Goal: Obtain resource: Download file/media

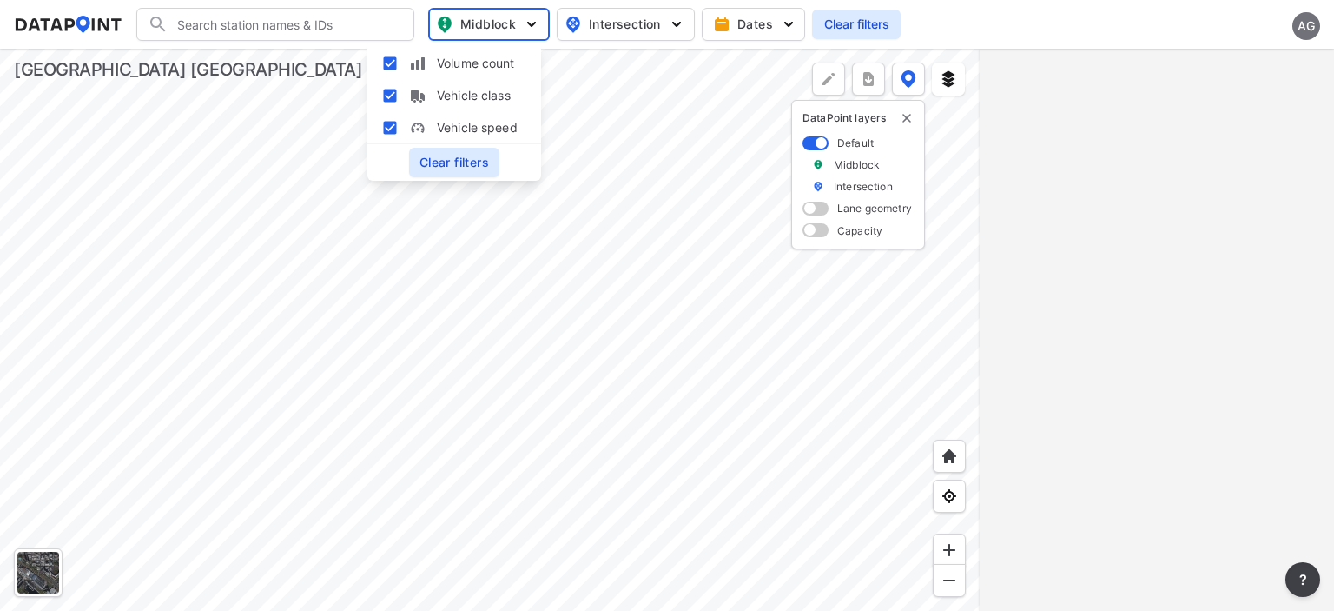
click at [632, 128] on div at bounding box center [490, 330] width 980 height 562
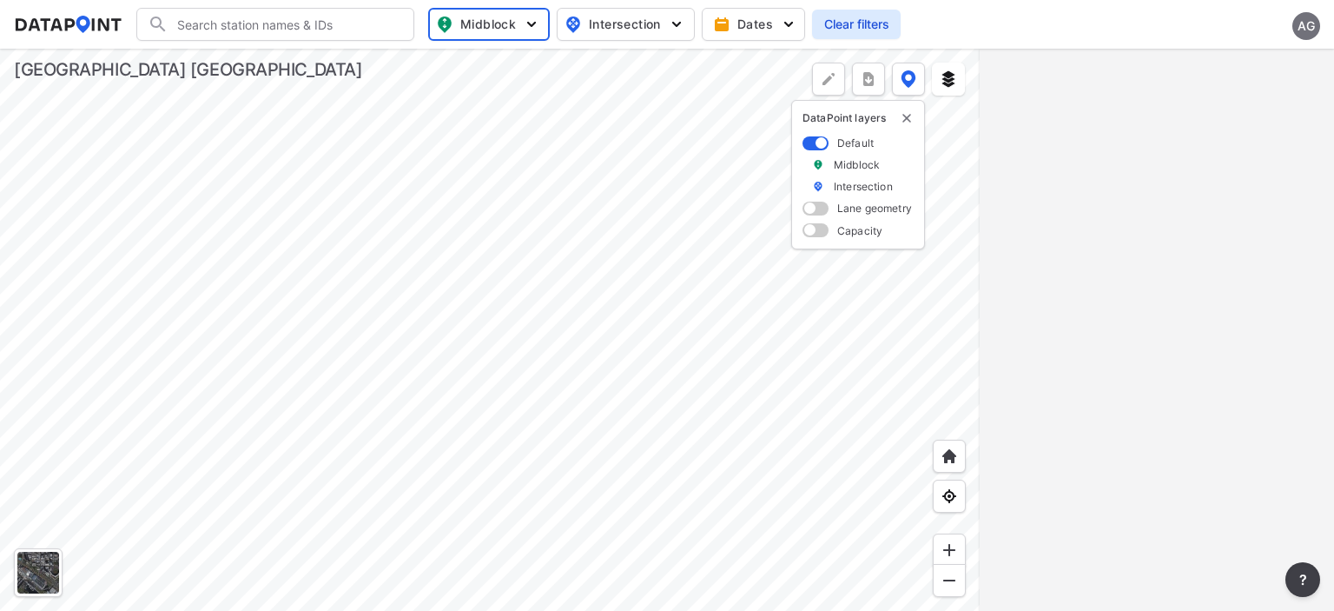
click at [730, 516] on div at bounding box center [490, 330] width 980 height 562
click at [473, 356] on div at bounding box center [490, 330] width 980 height 562
click at [473, 357] on div at bounding box center [490, 330] width 980 height 562
click at [483, 355] on div at bounding box center [490, 330] width 980 height 562
click at [638, 611] on div at bounding box center [490, 330] width 980 height 562
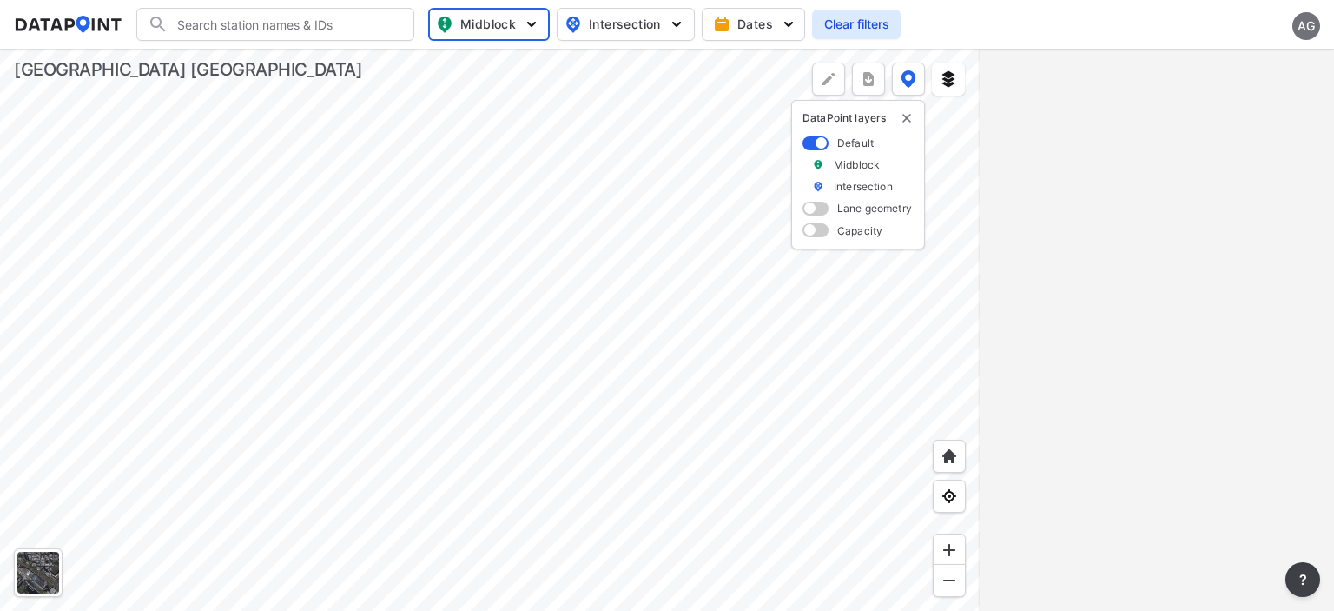
click at [625, 375] on div at bounding box center [490, 330] width 980 height 562
click at [539, 175] on div at bounding box center [490, 330] width 980 height 562
click at [600, 327] on div at bounding box center [490, 330] width 980 height 562
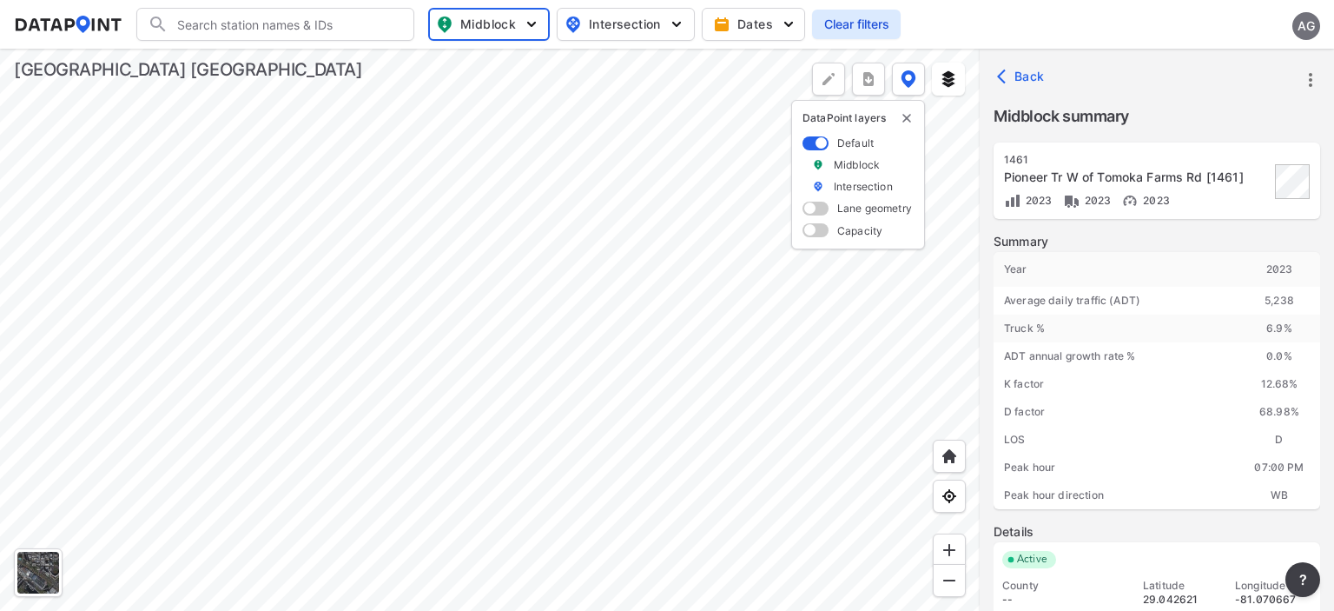
click at [1032, 69] on span "Back" at bounding box center [1023, 76] width 44 height 17
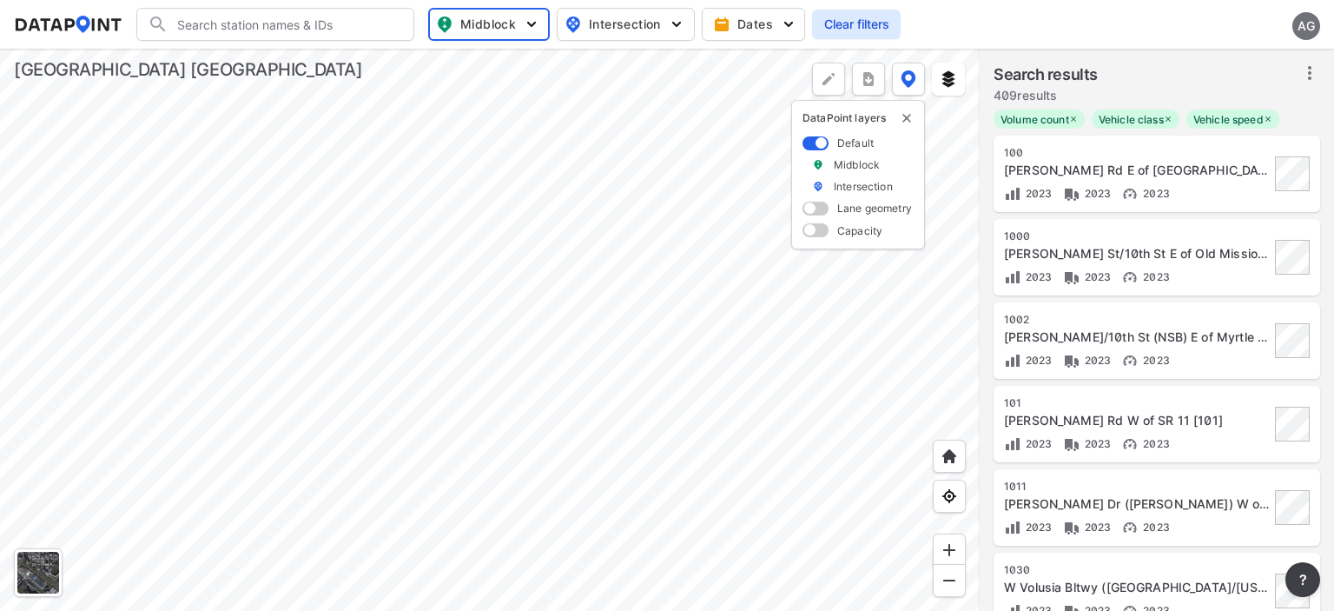
click at [1310, 76] on icon at bounding box center [1310, 73] width 21 height 21
click at [1167, 109] on span "Select stations & export" at bounding box center [1235, 111] width 139 height 17
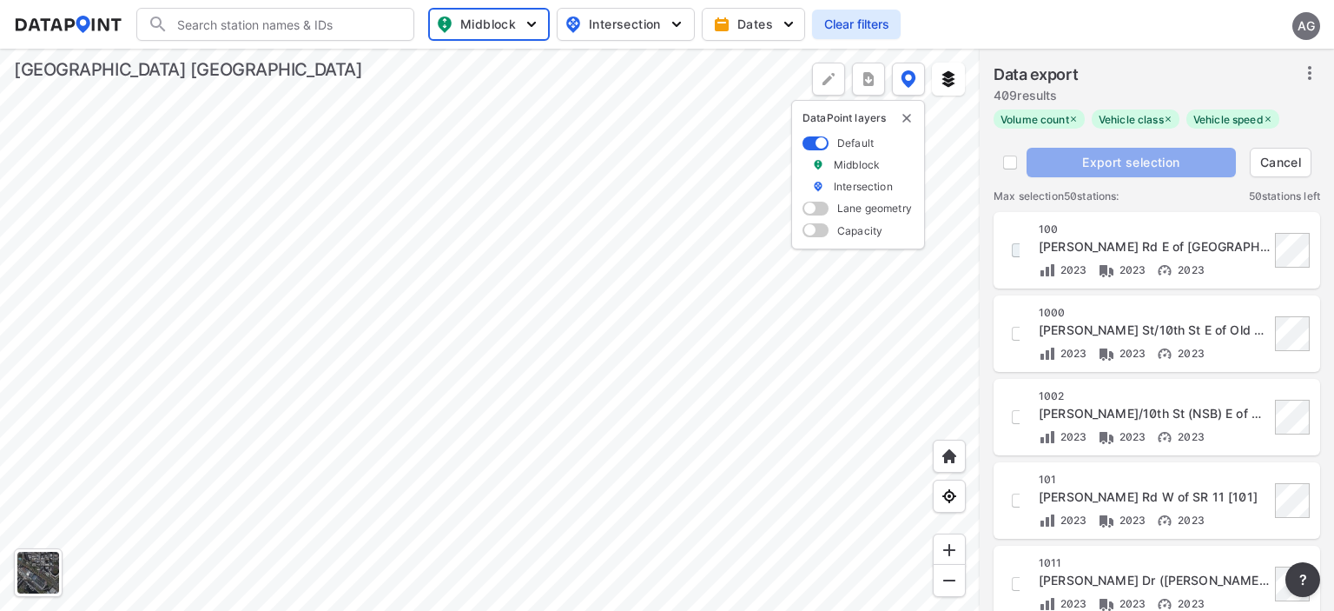
click at [1016, 247] on input "decorative checkbox" at bounding box center [1019, 250] width 30 height 30
checkbox input "true"
click at [1021, 335] on div "[STREET_ADDRESS][PERSON_NAME] [1000] 2023 2023 2023" at bounding box center [1157, 334] width 306 height 56
click at [1015, 338] on input "decorative checkbox" at bounding box center [1019, 334] width 30 height 30
checkbox input "true"
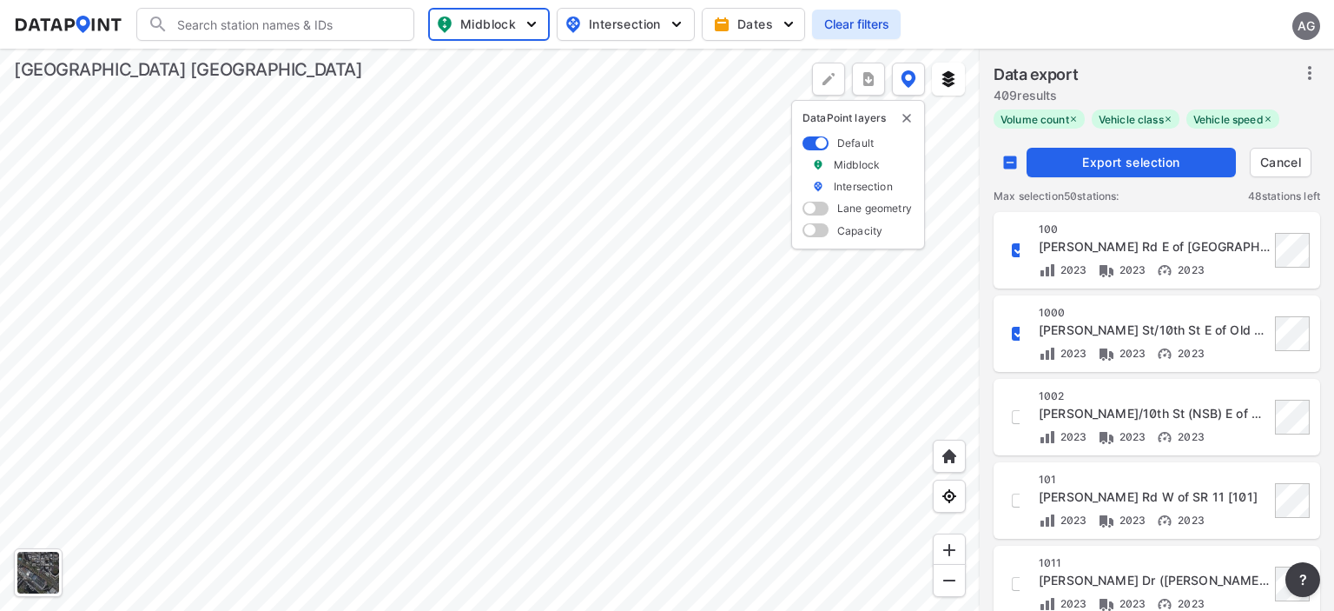
click at [1020, 422] on div "[STREET_ADDRESS][PERSON_NAME] (NSB) E of Myrtle Rd [1002] 2023 2023 2023" at bounding box center [1157, 417] width 306 height 56
click at [1015, 416] on input "decorative checkbox" at bounding box center [1019, 417] width 30 height 30
checkbox input "true"
click at [1015, 498] on input "decorative checkbox" at bounding box center [1019, 501] width 30 height 30
checkbox input "true"
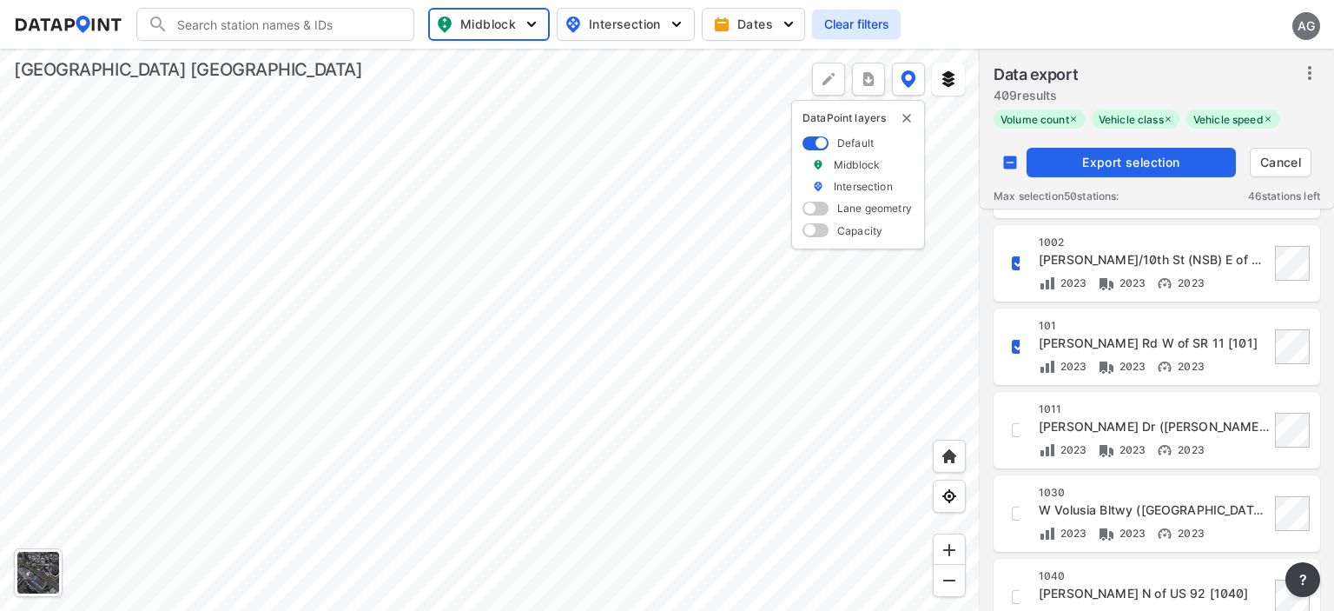
scroll to position [174, 0]
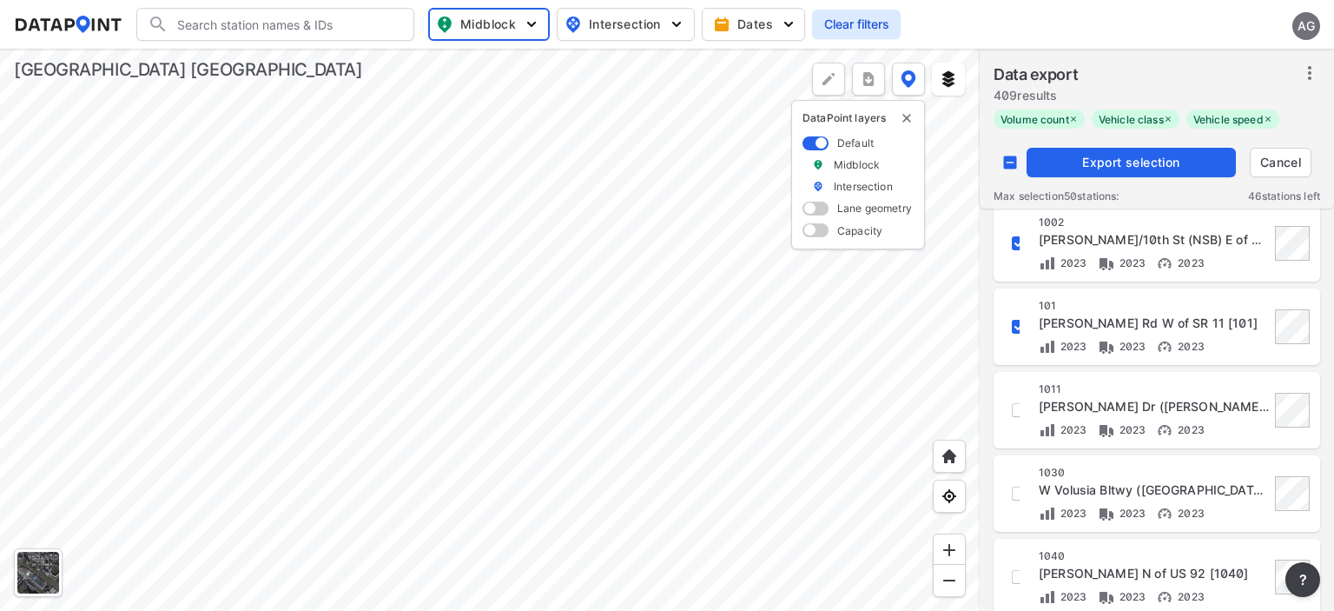
click at [1022, 409] on div "1011 [PERSON_NAME] Dr (N Penin) W of SR A1A [1011] 2023 2023 2023" at bounding box center [1157, 410] width 306 height 56
click at [1016, 410] on input "decorative checkbox" at bounding box center [1019, 410] width 30 height 30
checkbox input "true"
click at [1101, 159] on span "Export selection" at bounding box center [1131, 162] width 195 height 17
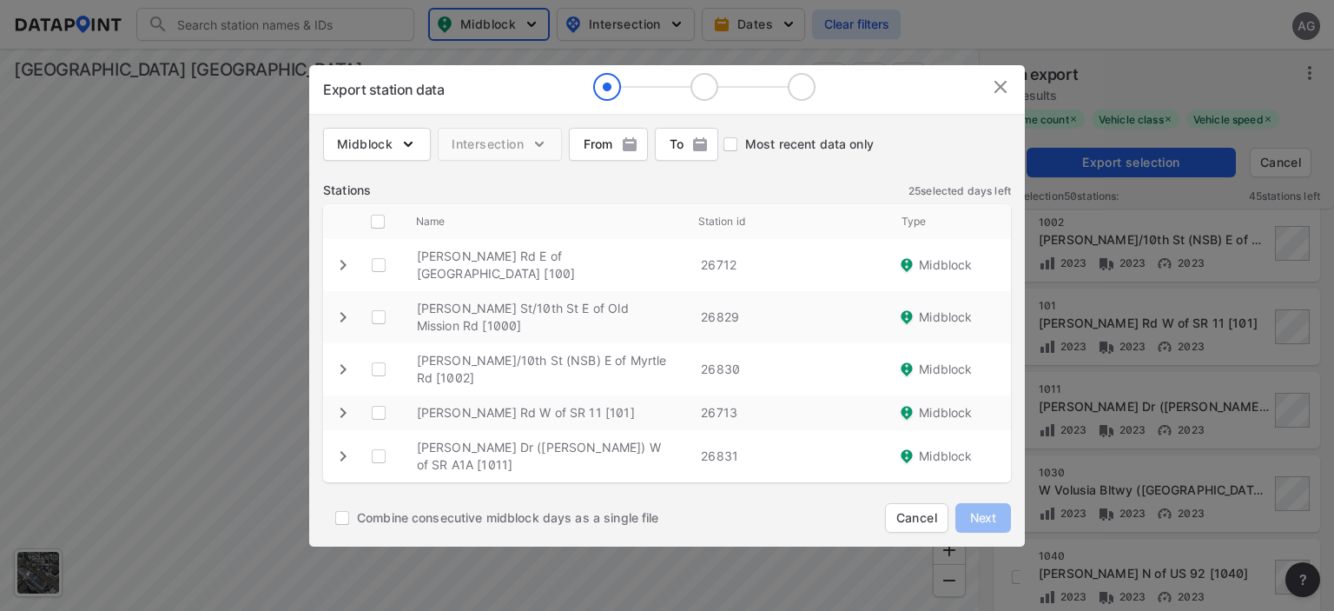
click at [330, 274] on div "customized table" at bounding box center [342, 265] width 39 height 23
click at [334, 274] on icon "expand row" at bounding box center [343, 265] width 21 height 21
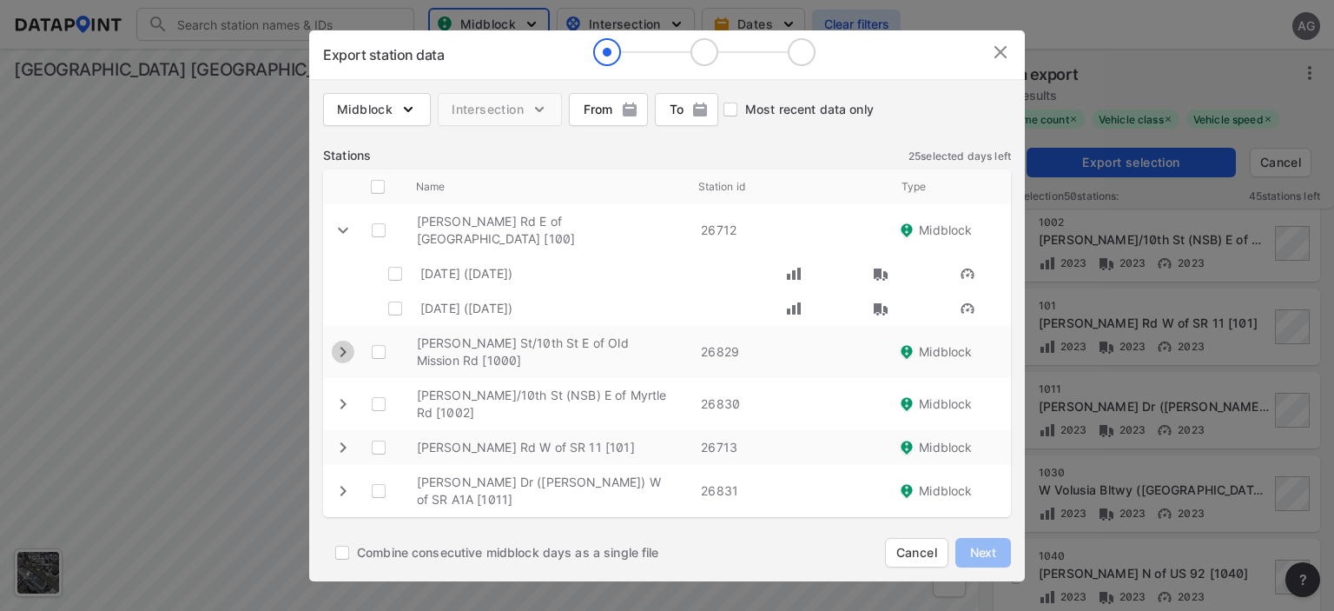
click at [344, 354] on icon "expand row" at bounding box center [343, 351] width 21 height 21
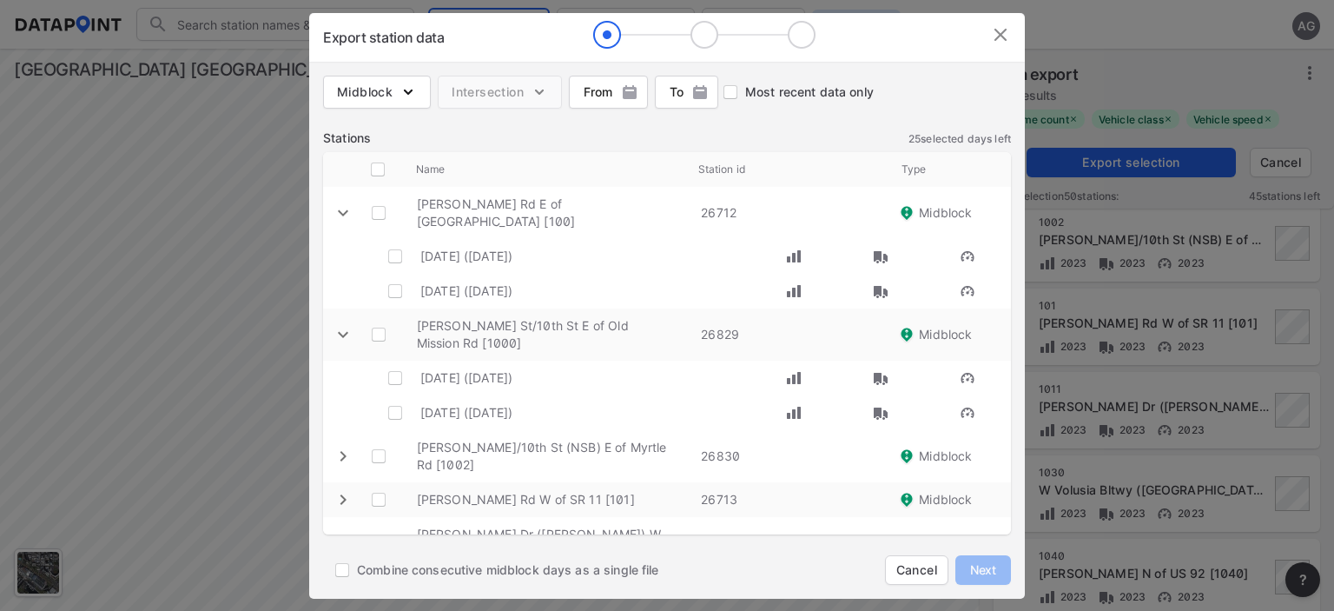
click at [341, 333] on icon "expand row" at bounding box center [343, 334] width 10 height 6
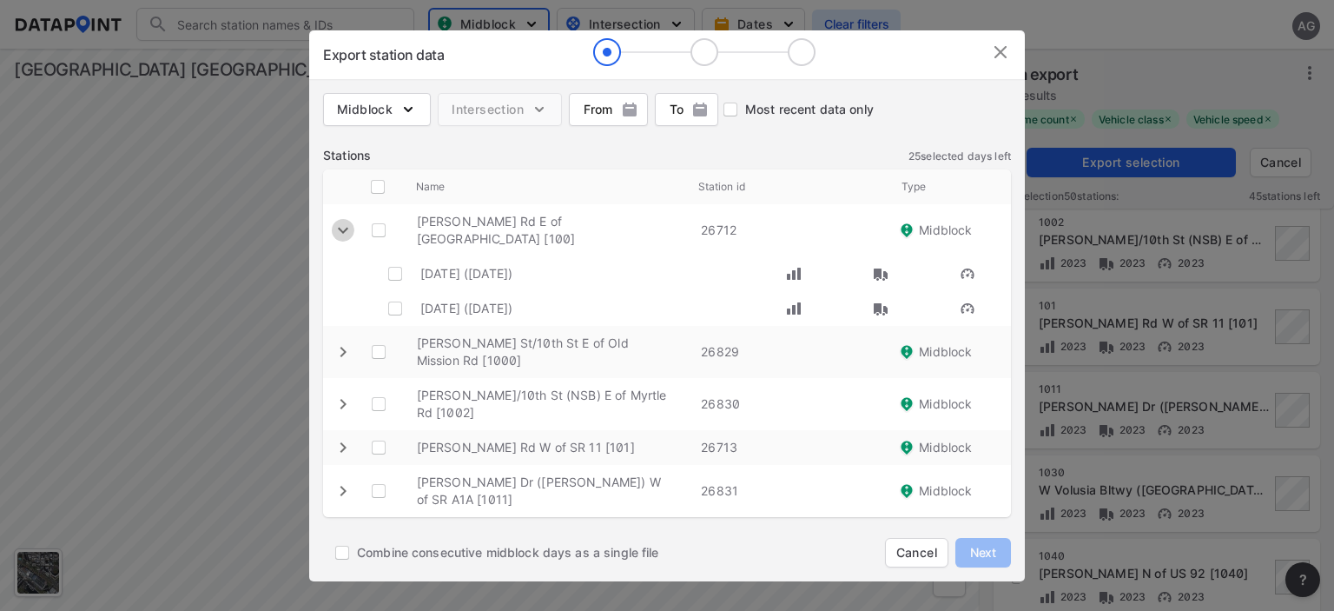
click at [338, 240] on icon "expand row" at bounding box center [343, 230] width 21 height 21
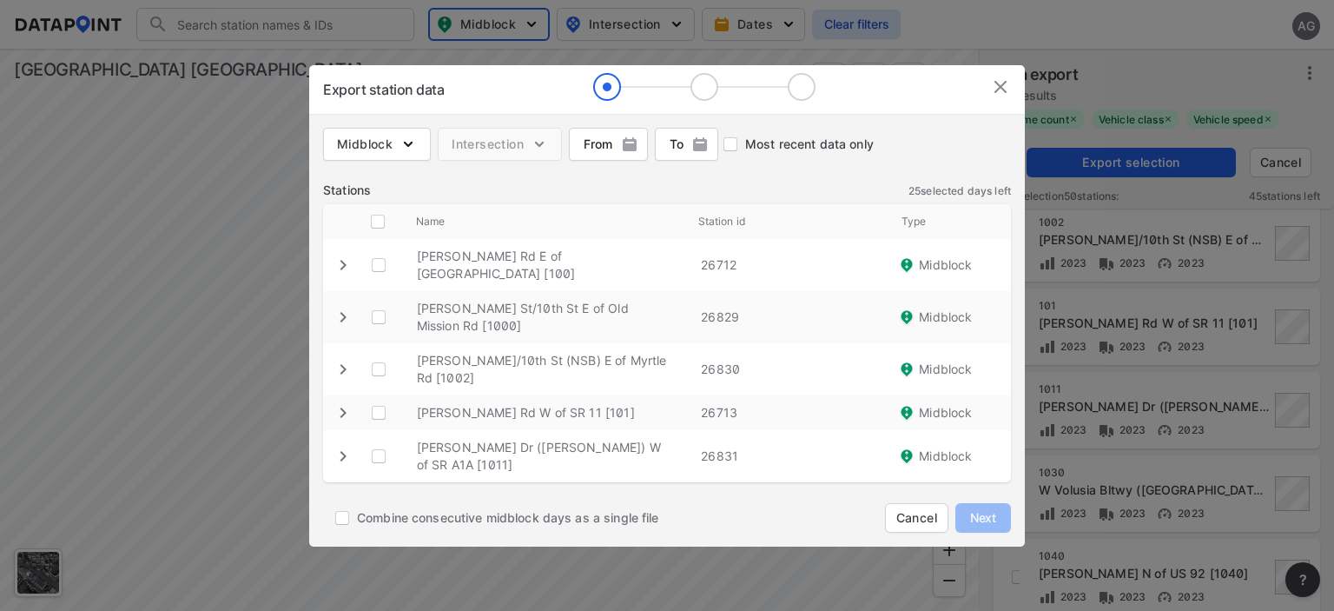
click at [341, 324] on icon "expand row" at bounding box center [343, 317] width 21 height 21
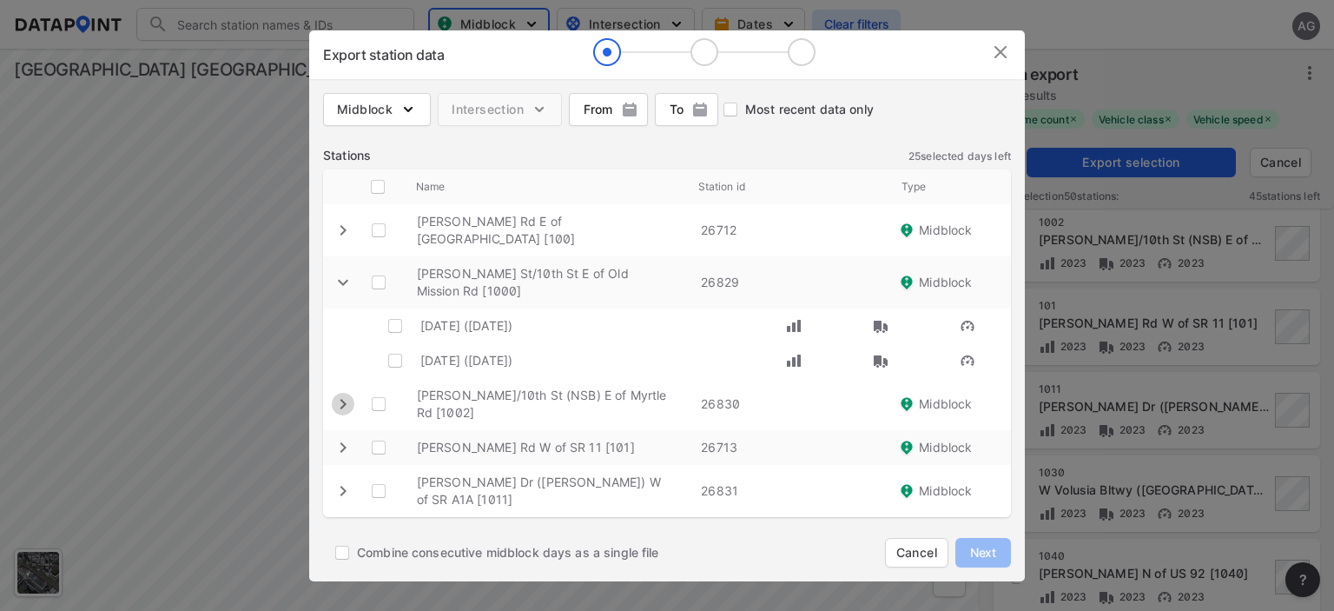
click at [345, 414] on icon "expand row" at bounding box center [343, 404] width 21 height 21
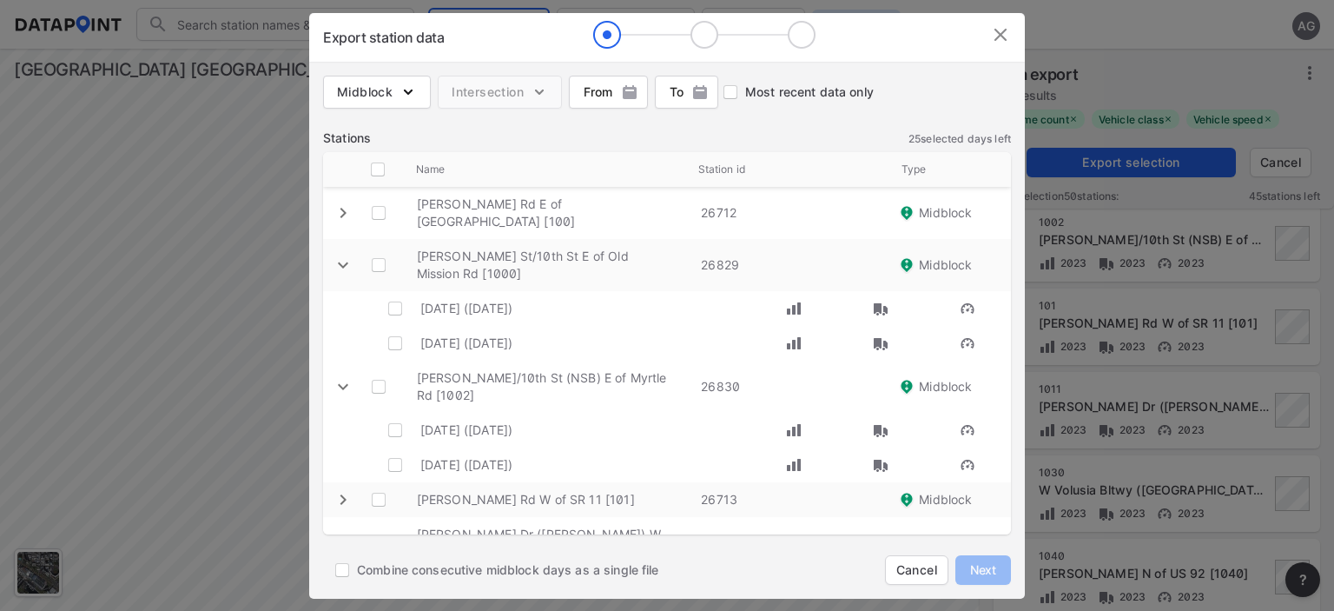
scroll to position [17, 0]
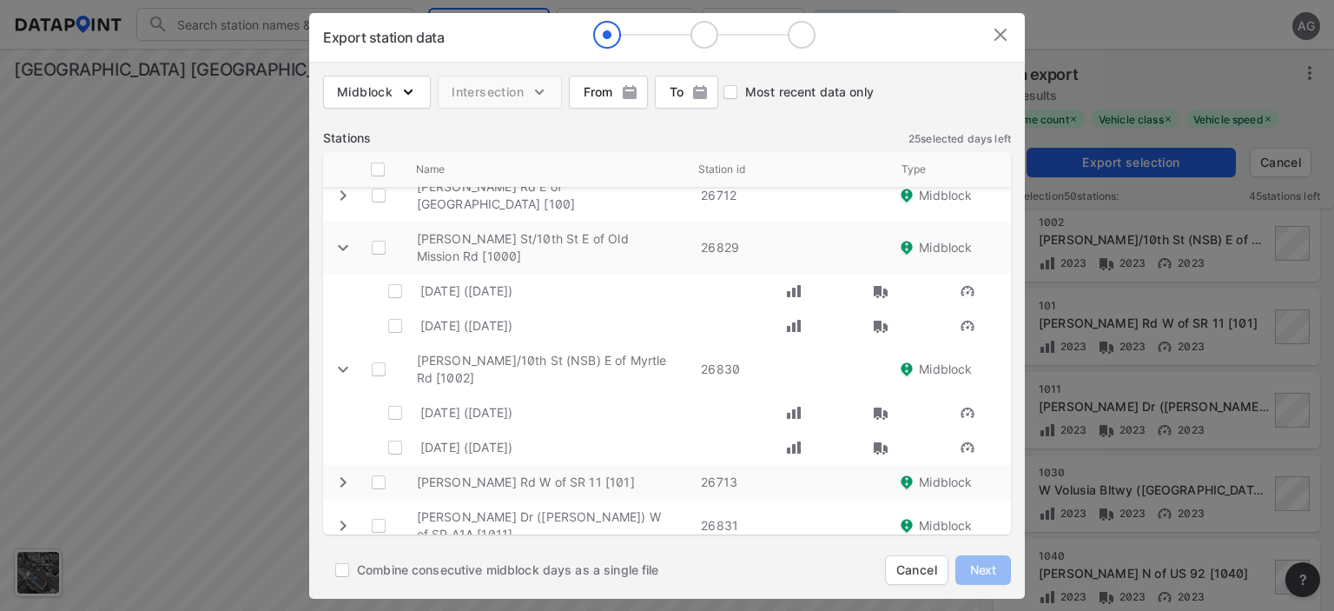
click at [344, 490] on icon "expand row" at bounding box center [343, 482] width 21 height 21
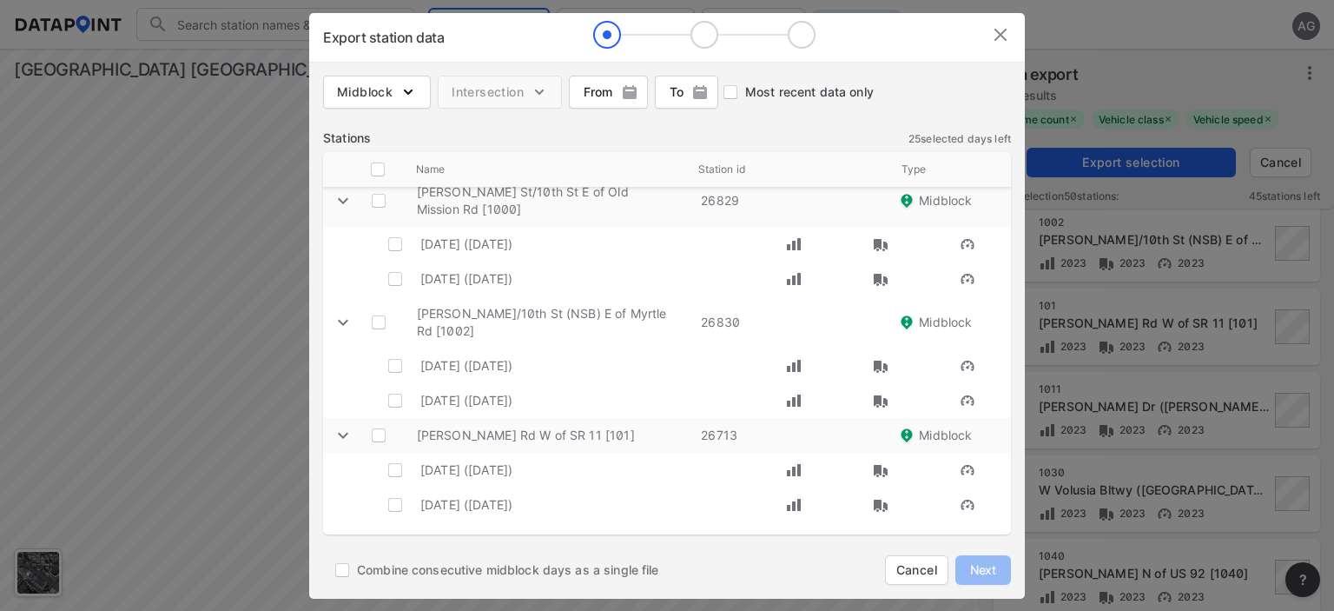
scroll to position [87, 0]
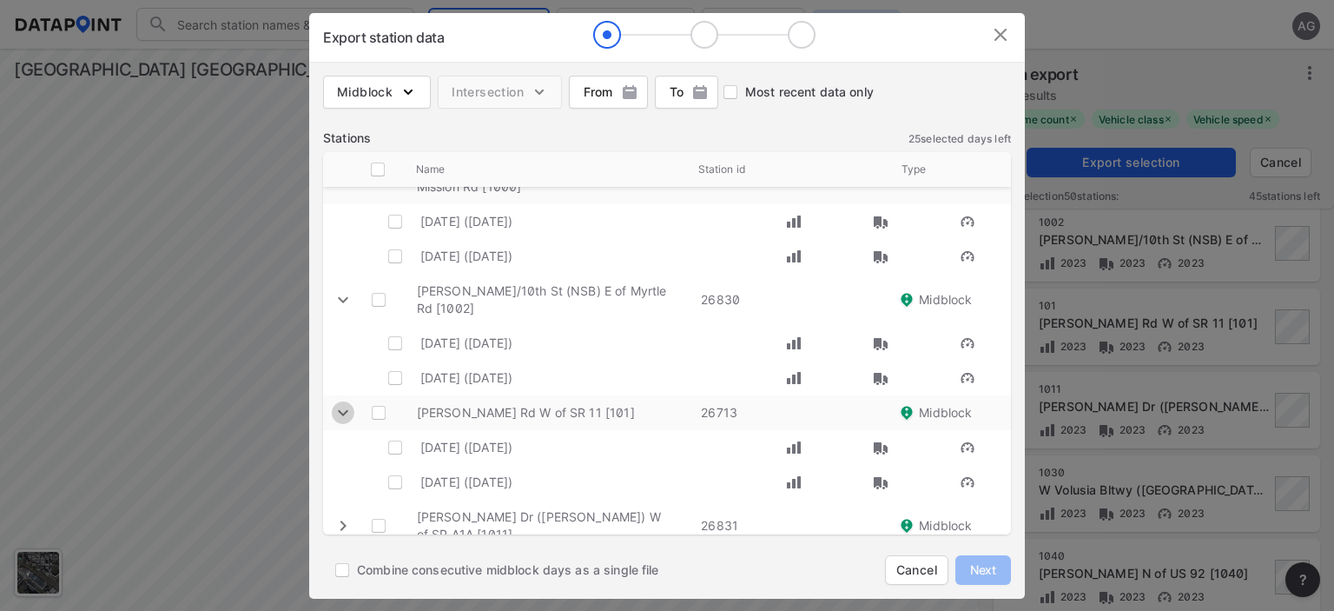
click at [340, 414] on icon "expand row" at bounding box center [343, 412] width 21 height 21
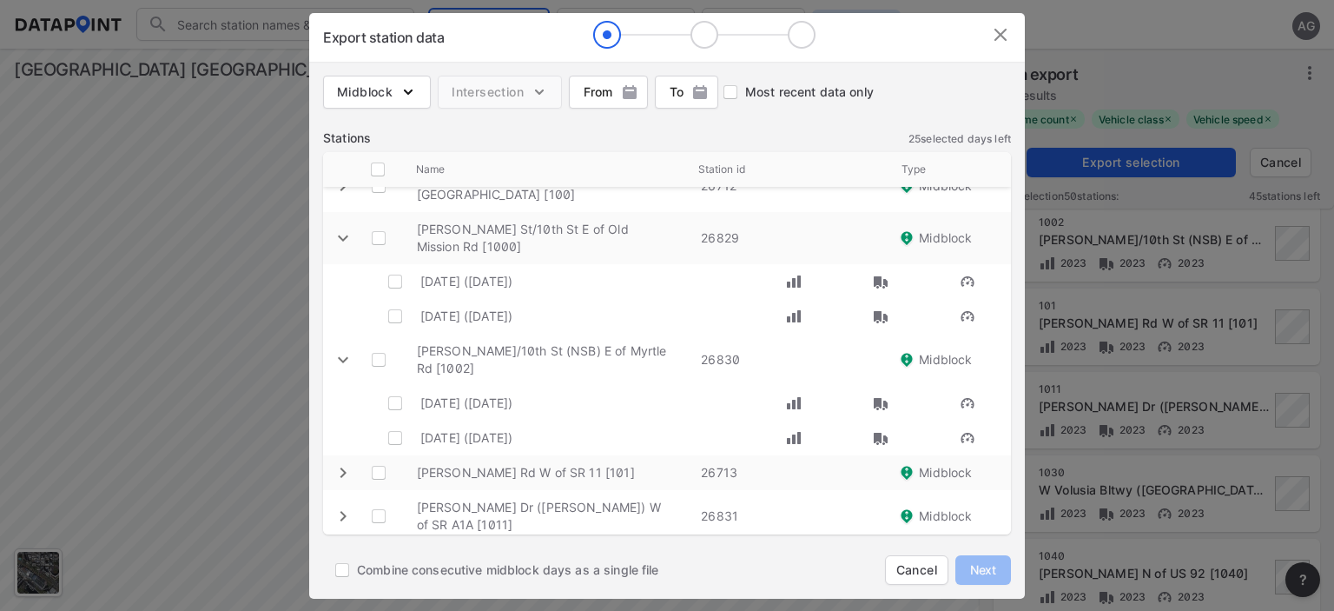
scroll to position [17, 0]
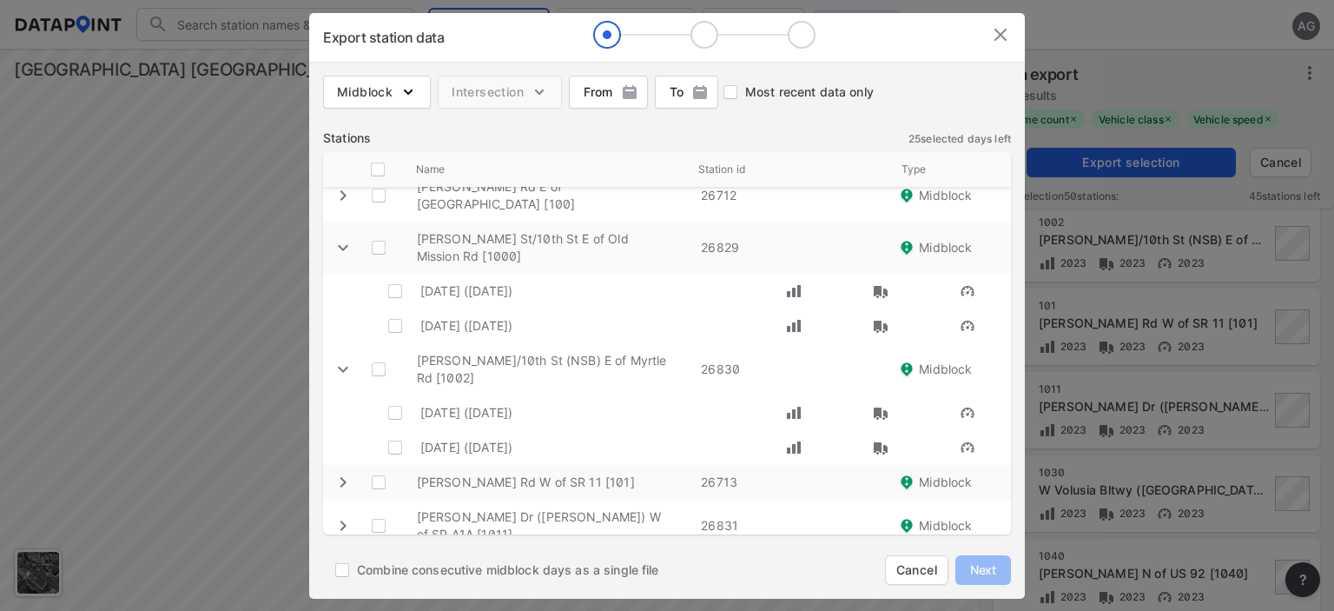
click at [1002, 38] on img at bounding box center [1000, 34] width 21 height 21
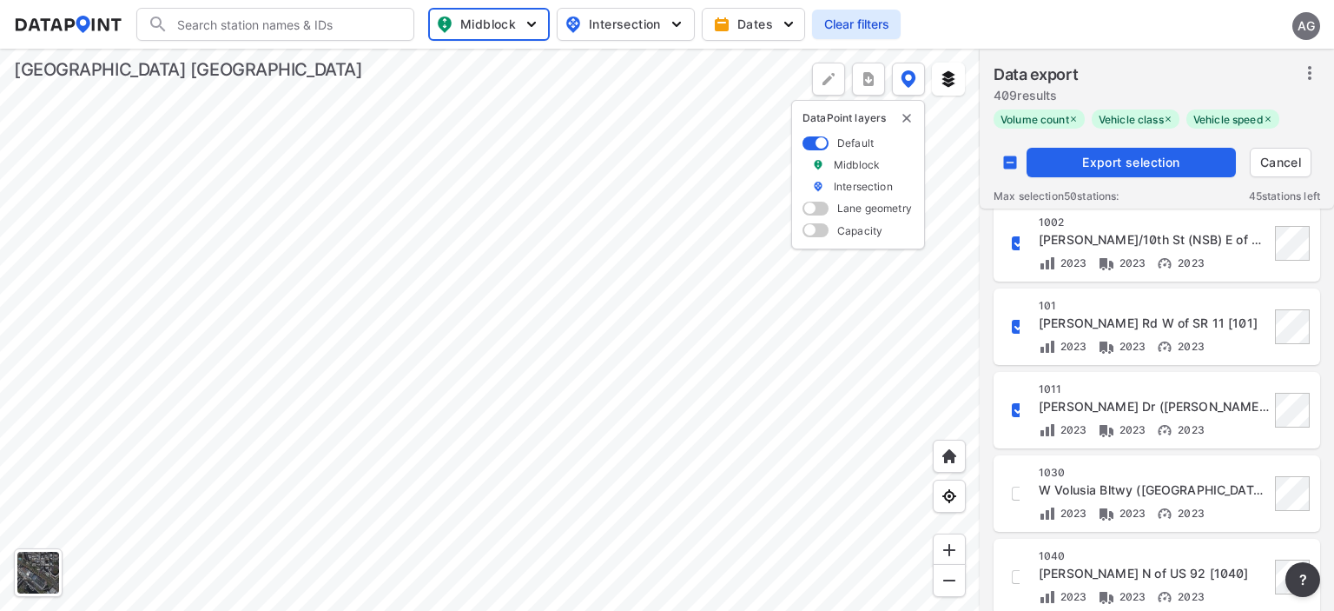
click at [1011, 165] on input "decorative checkbox" at bounding box center [1010, 162] width 33 height 33
checkbox input "true"
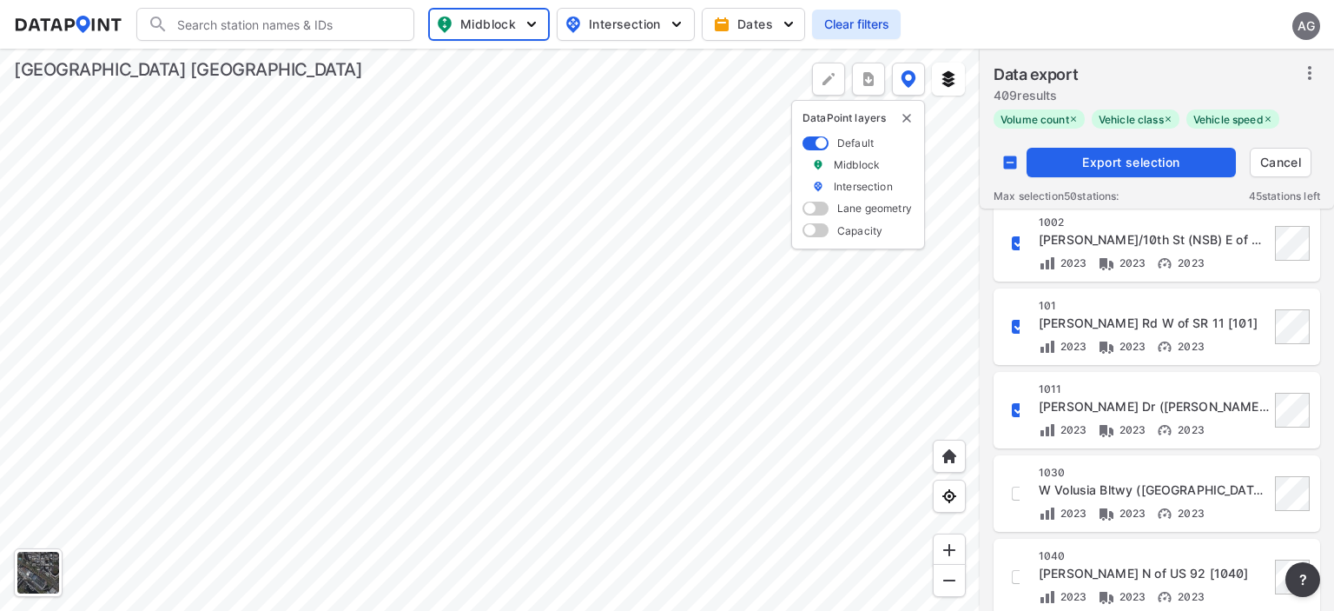
checkbox input "true"
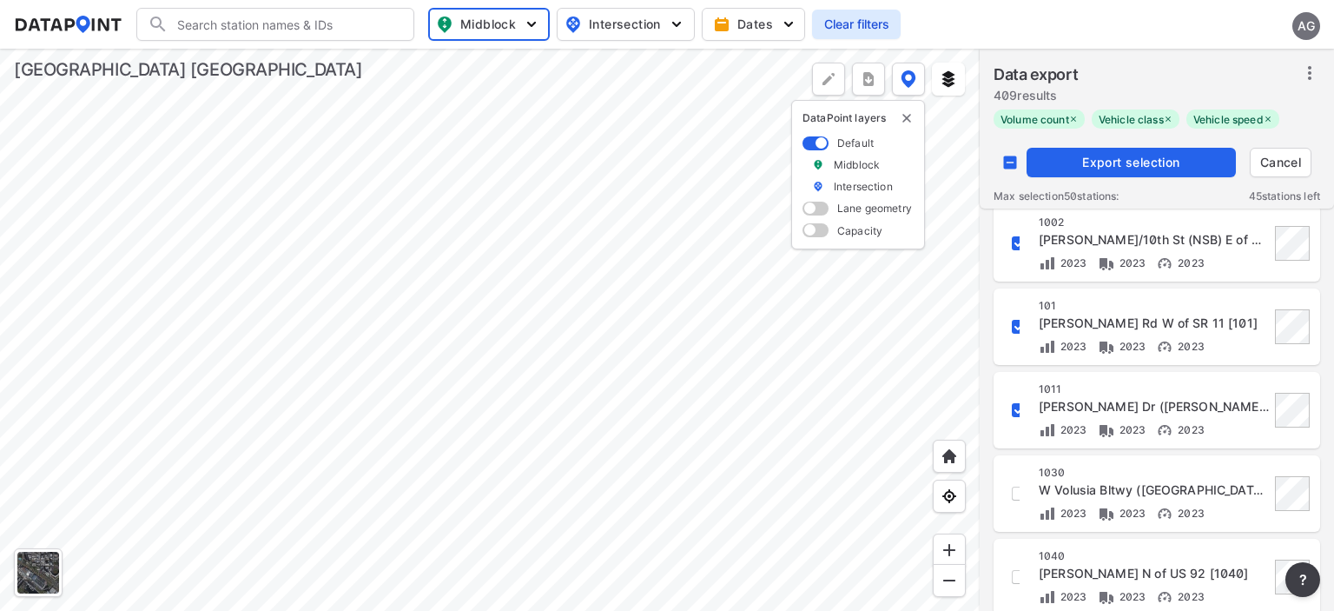
checkbox input "true"
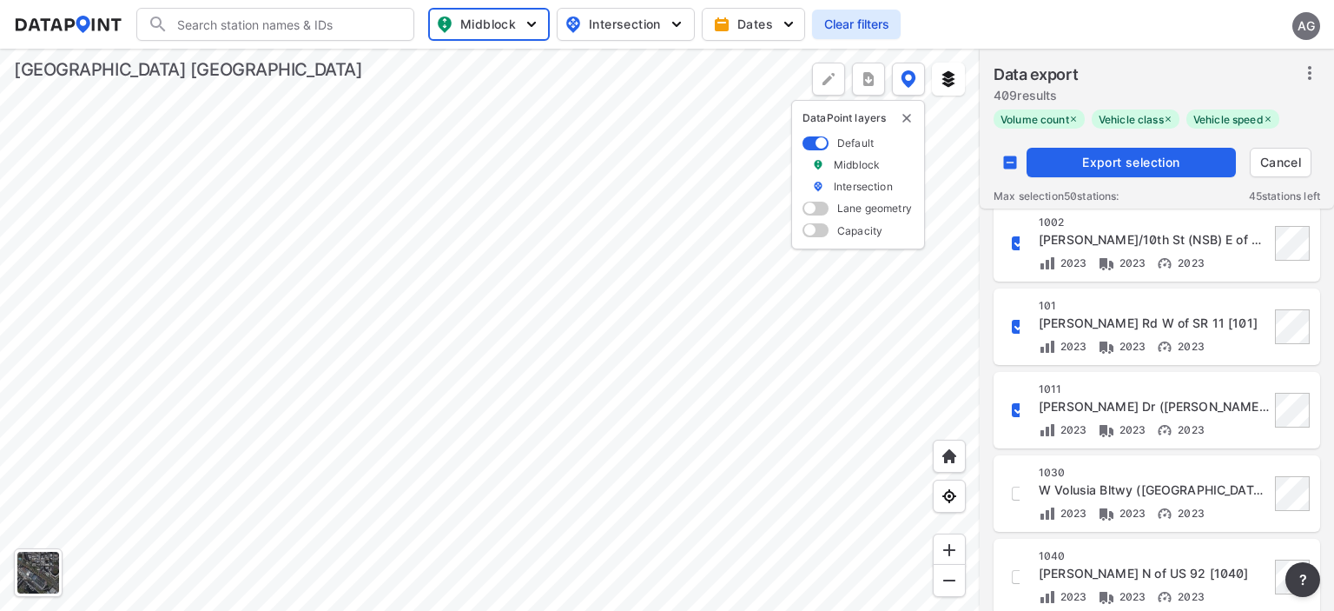
checkbox input "true"
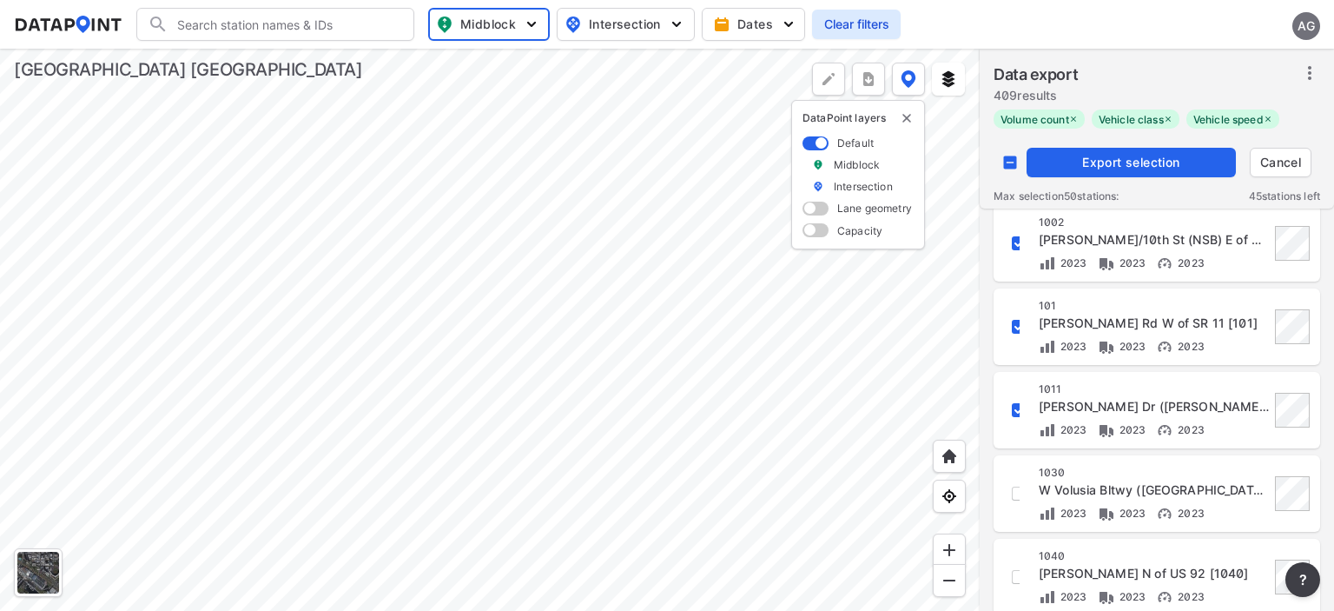
checkbox input "true"
drag, startPoint x: 993, startPoint y: 195, endPoint x: 1129, endPoint y: 184, distance: 136.8
click at [1129, 184] on div "Data export 409 results Volume count Vehicle class Vehicle speed Export selecti…" at bounding box center [1157, 129] width 354 height 160
click at [1006, 161] on input "decorative checkbox" at bounding box center [1010, 162] width 33 height 33
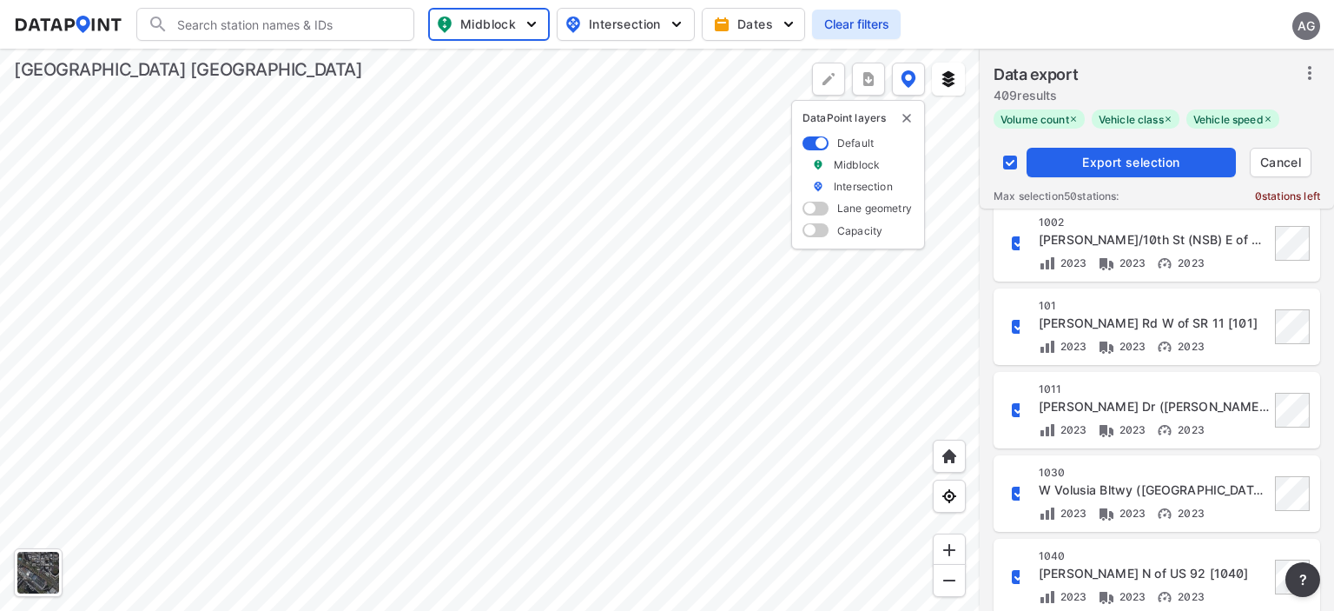
checkbox input "false"
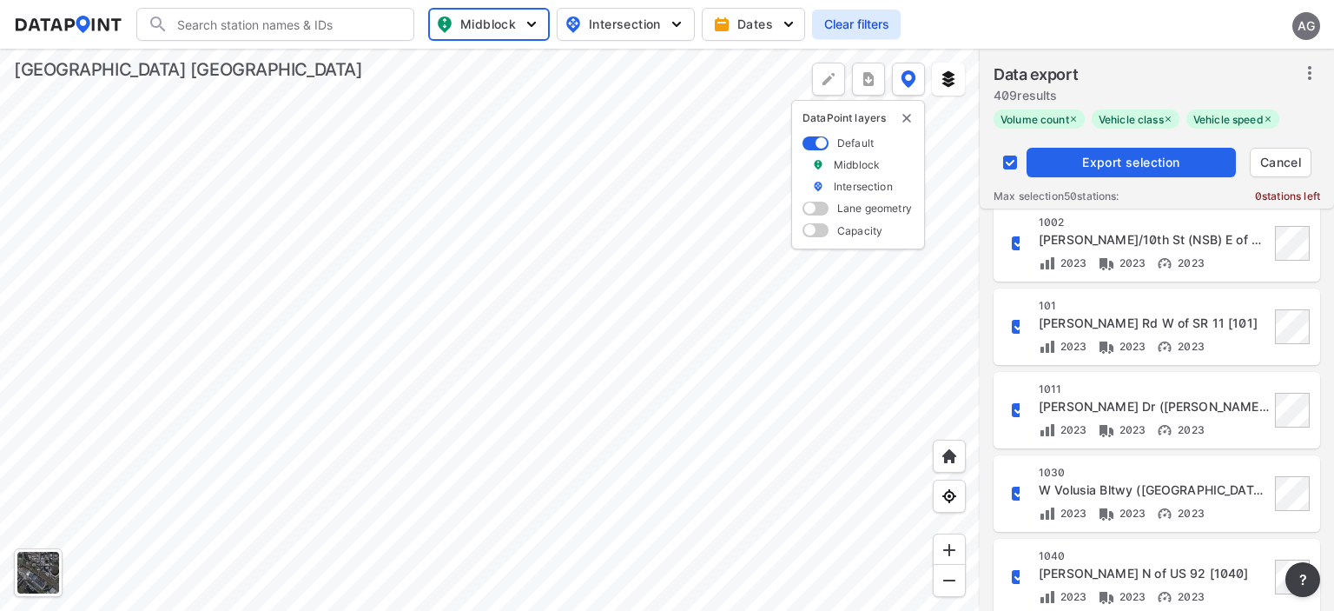
checkbox input "false"
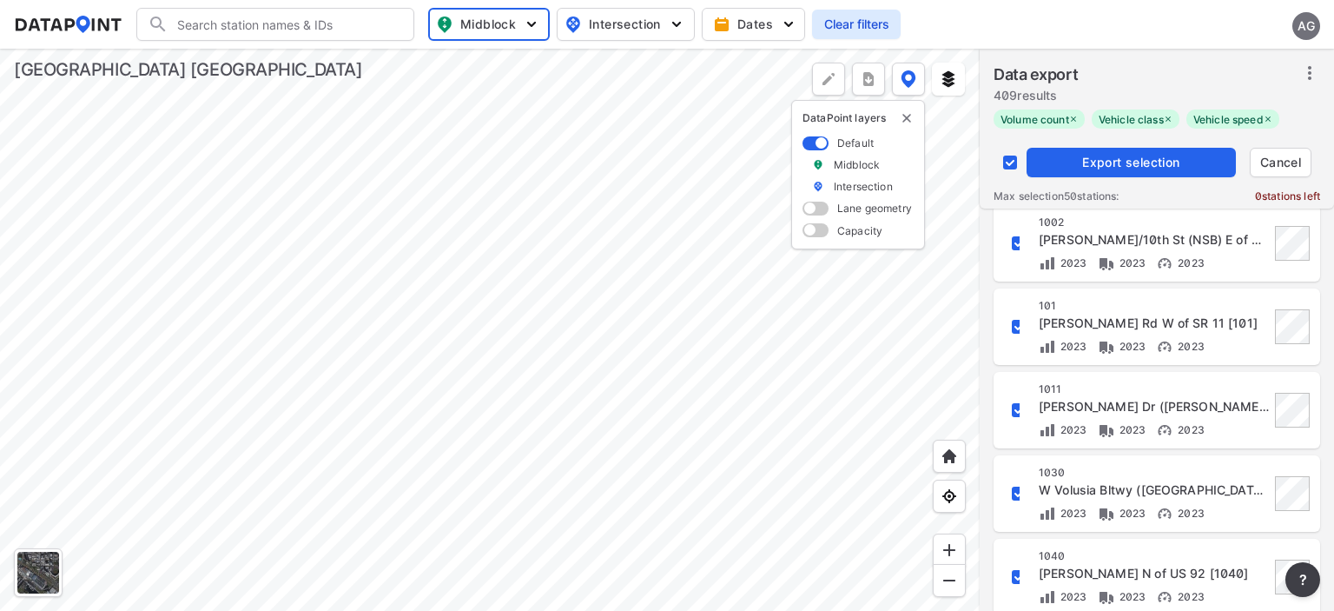
checkbox input "false"
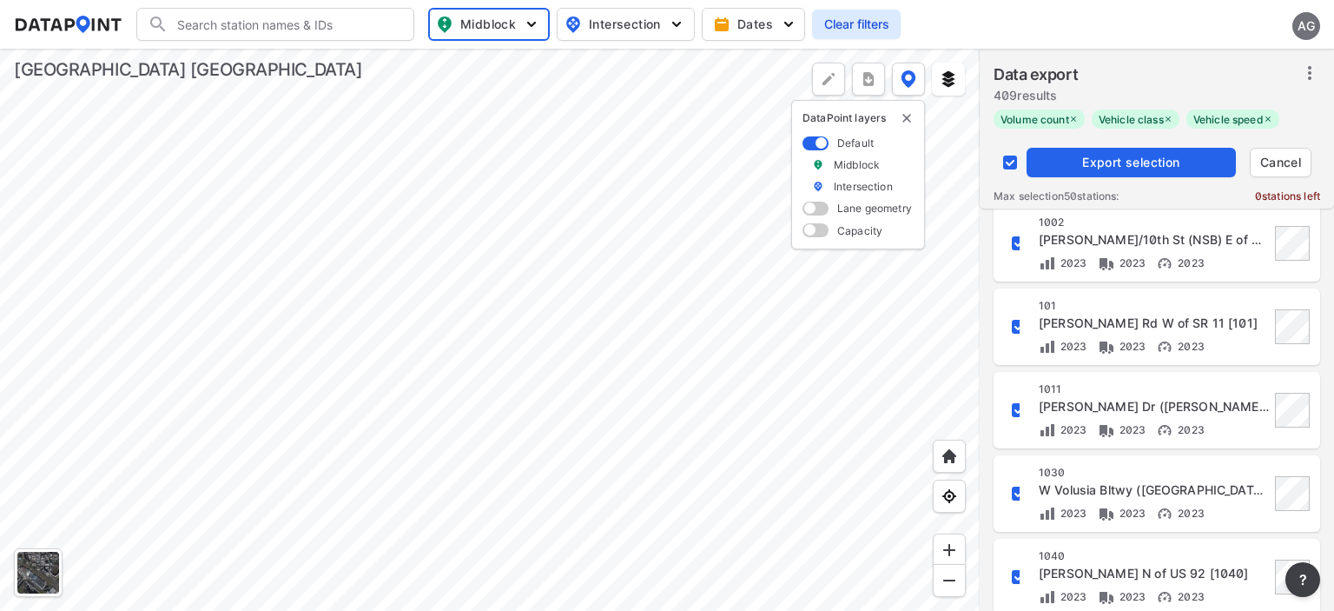
checkbox input "false"
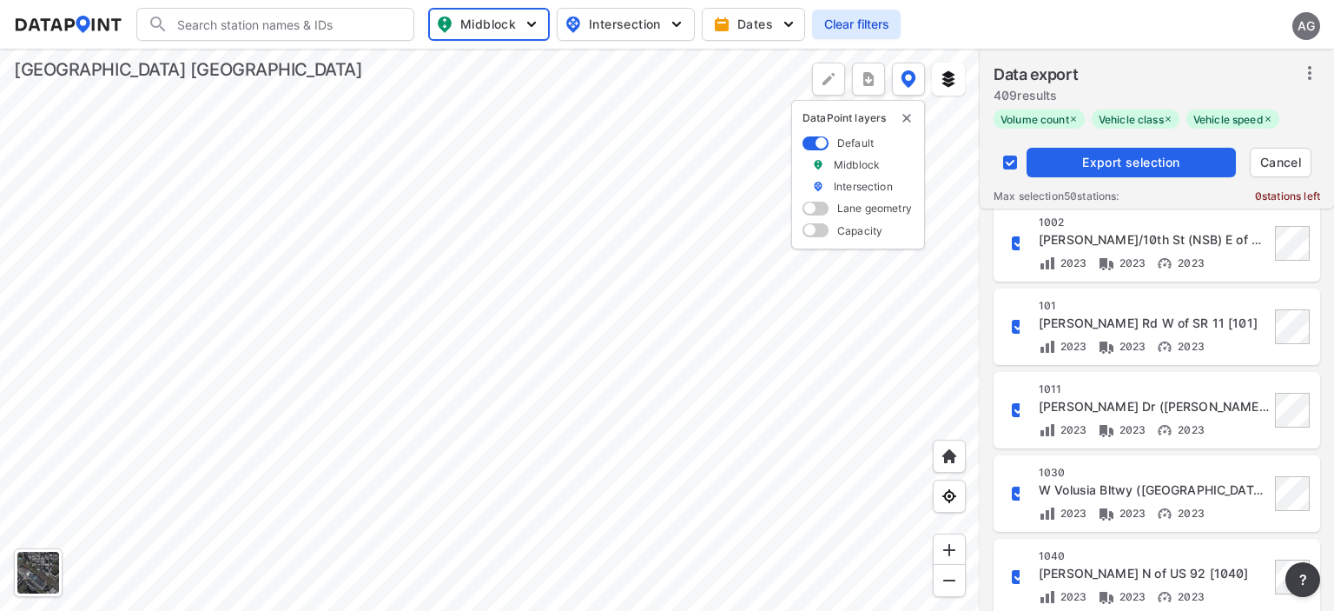
checkbox input "false"
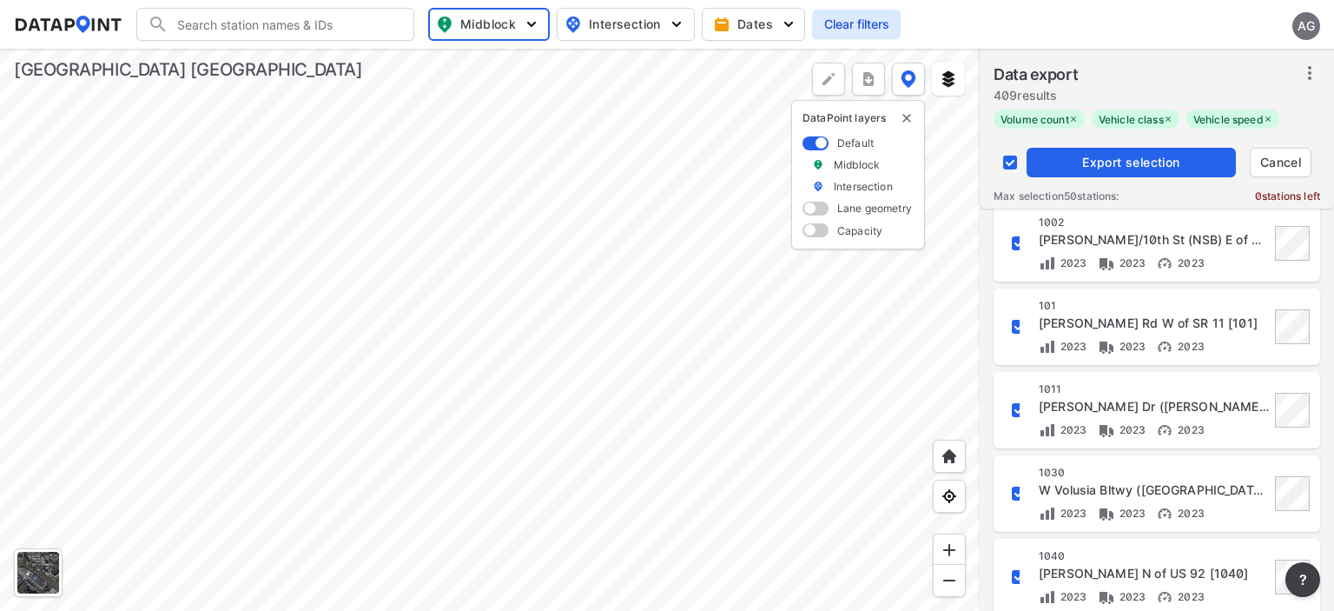
checkbox input "false"
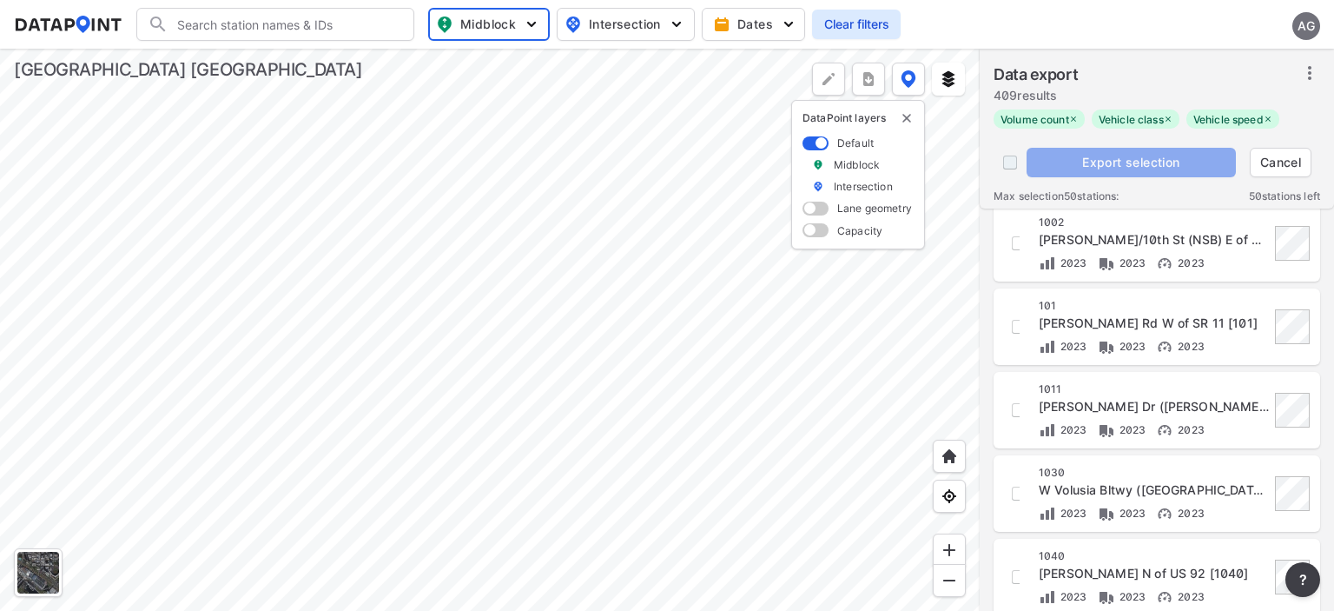
click at [1007, 161] on input "decorative checkbox" at bounding box center [1010, 162] width 33 height 33
checkbox input "true"
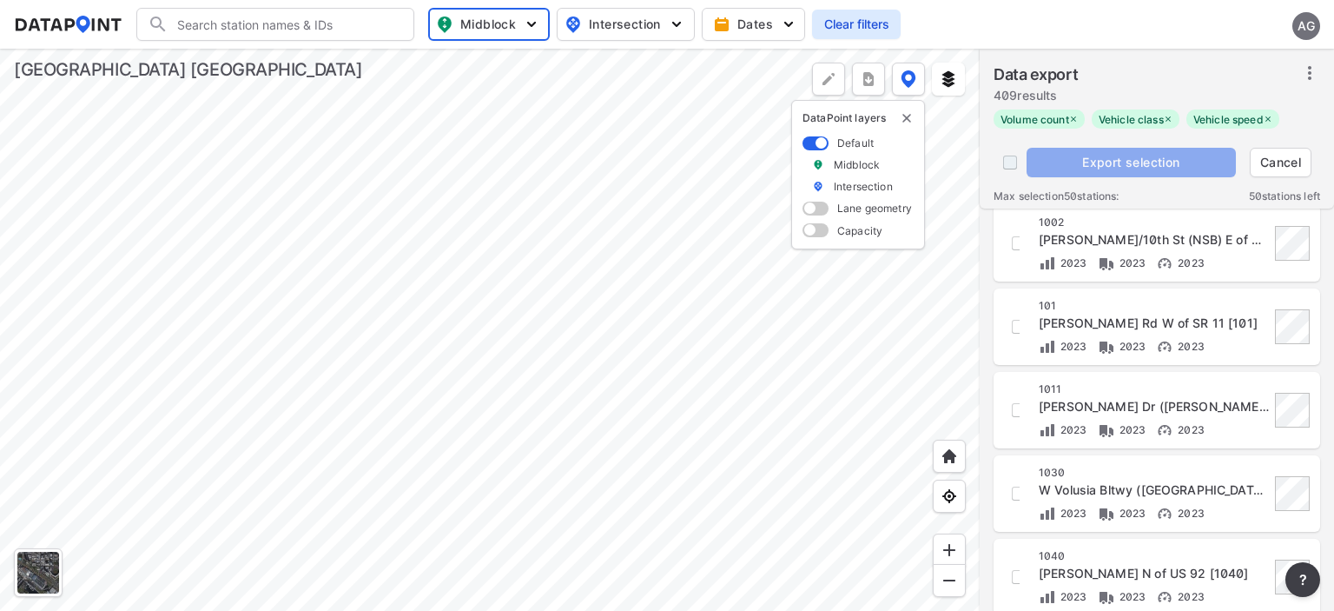
checkbox input "true"
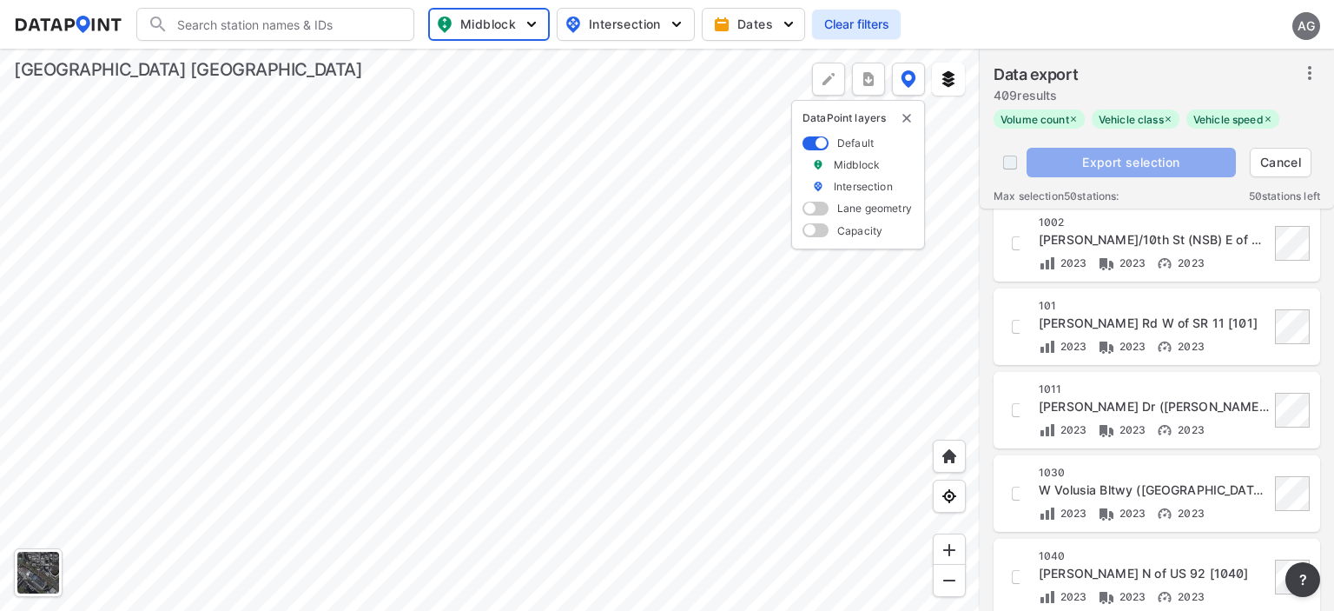
checkbox input "true"
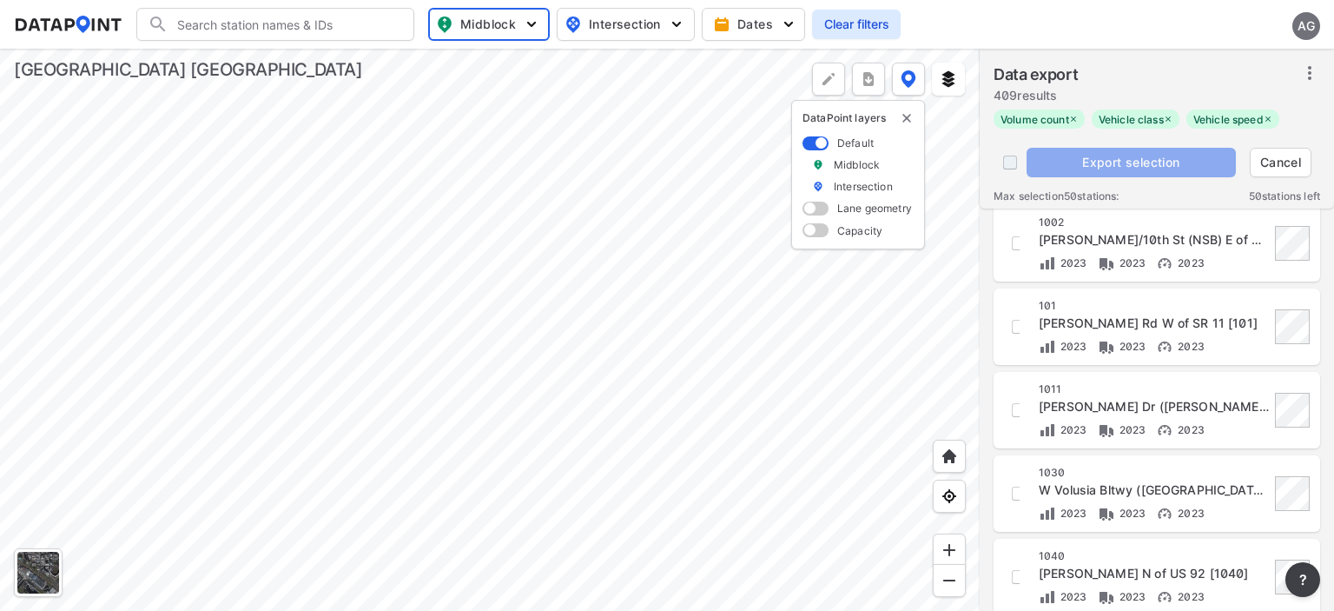
checkbox input "true"
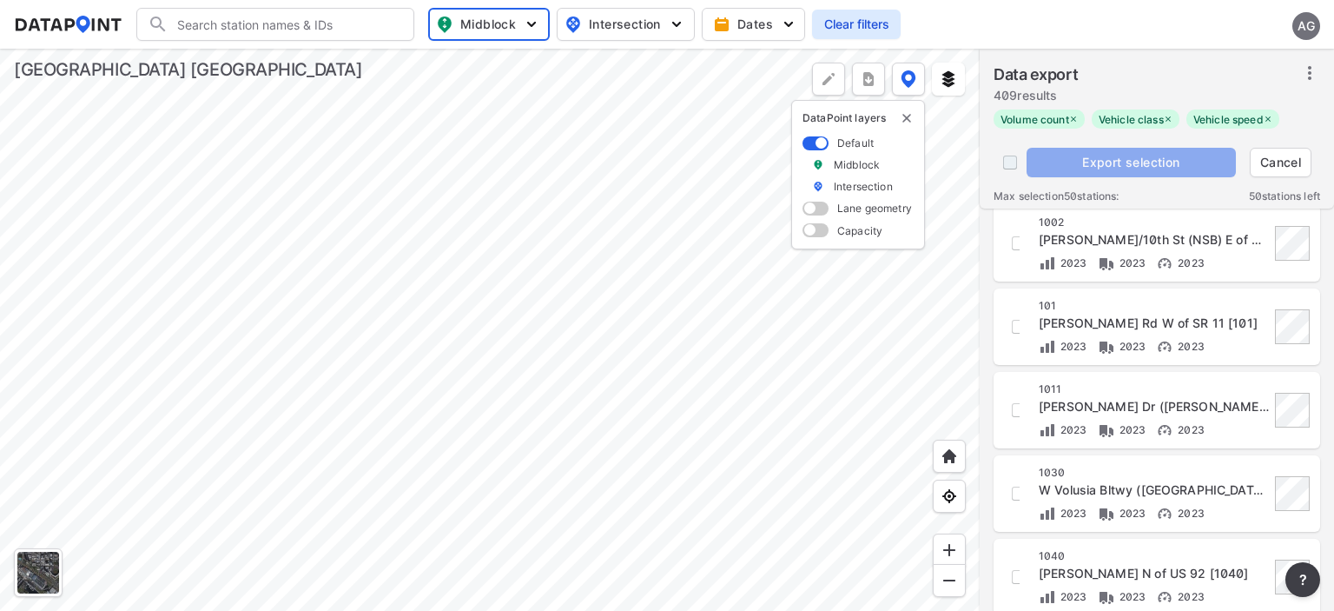
checkbox input "true"
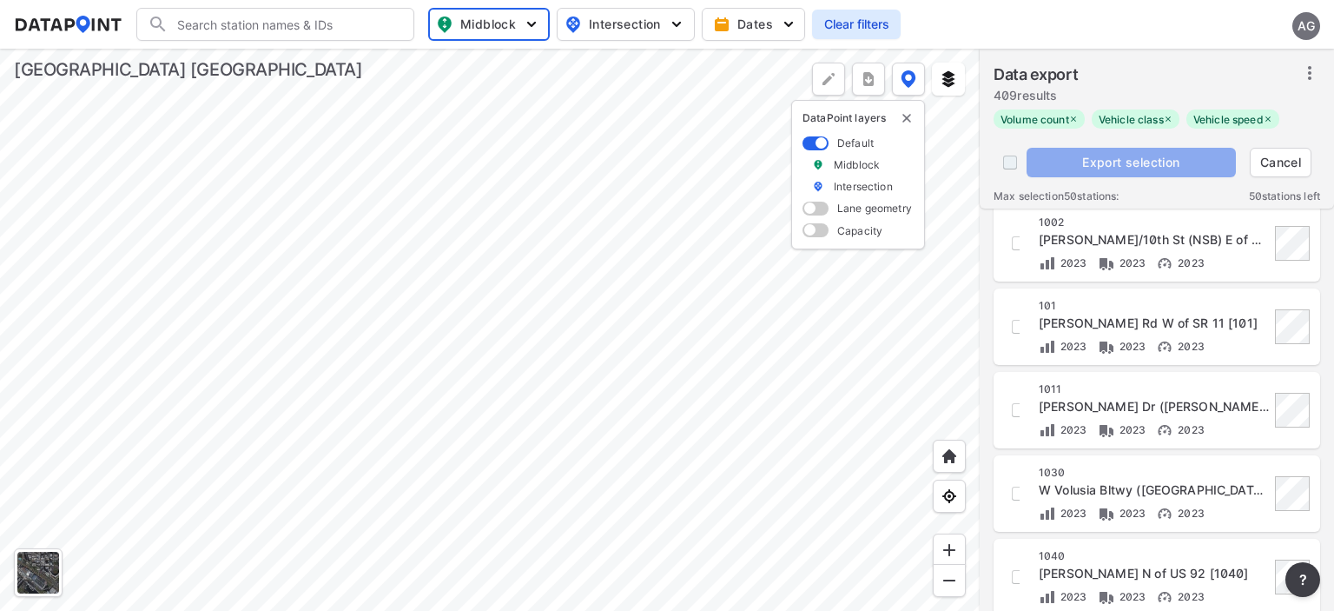
checkbox input "true"
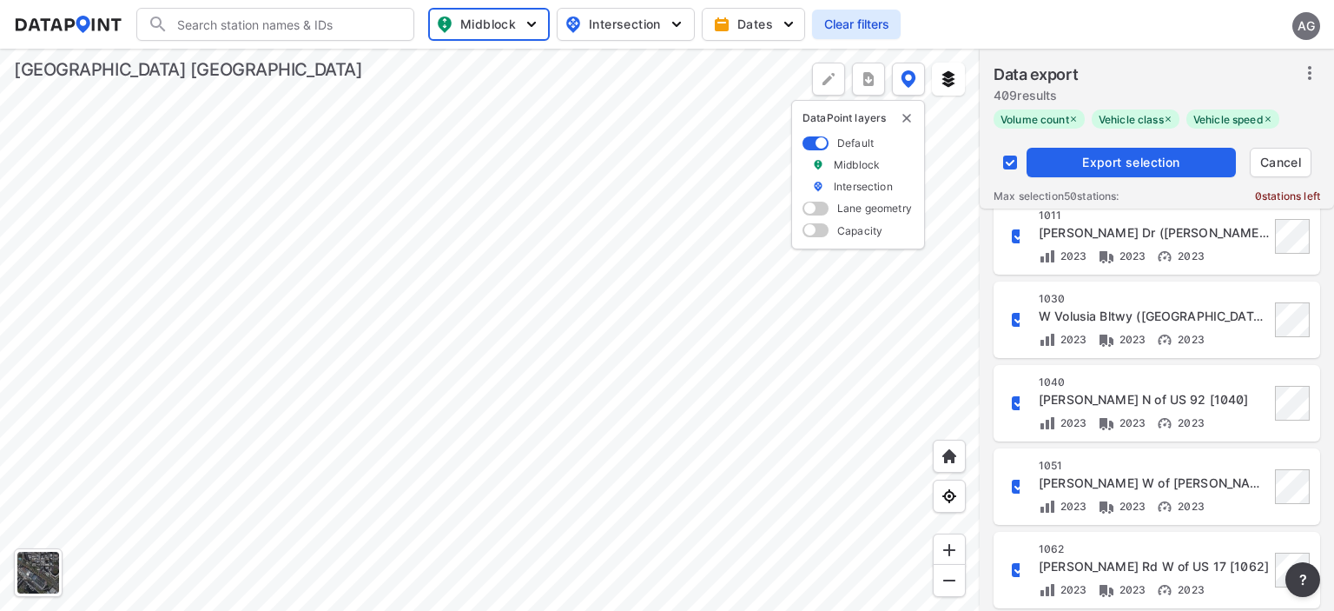
scroll to position [0, 0]
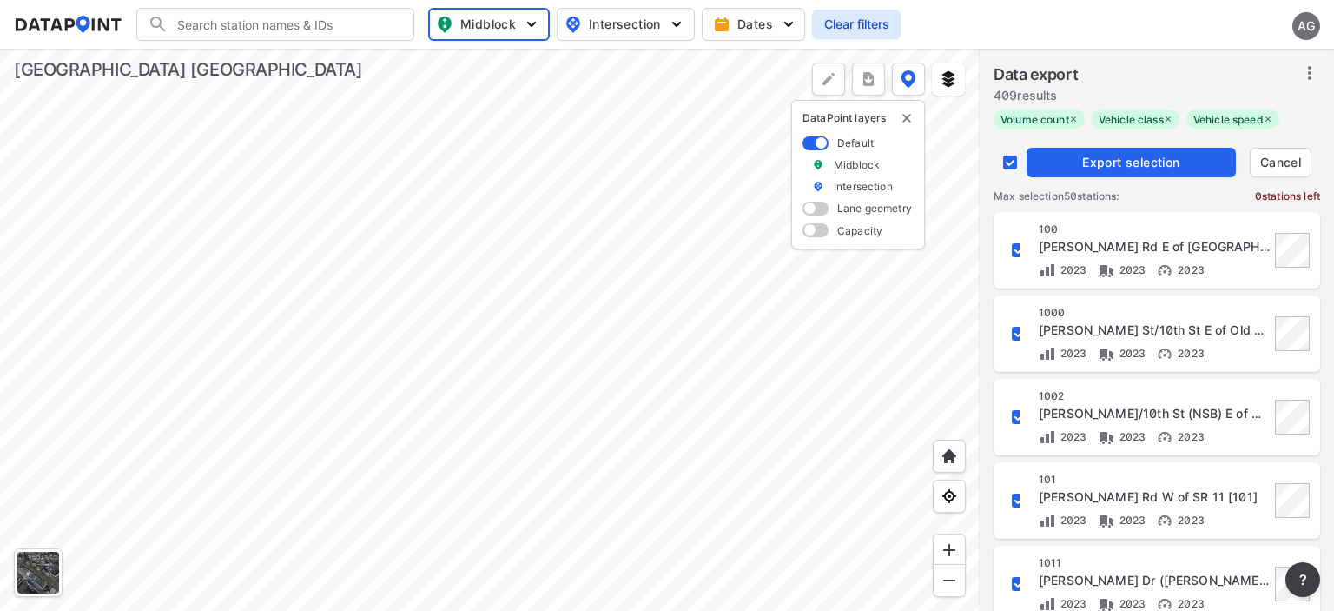
click at [1025, 136] on div "Data export 409 results Volume count Vehicle class Vehicle speed Export selecti…" at bounding box center [1157, 129] width 354 height 160
click at [1087, 169] on span "Export selection" at bounding box center [1131, 162] width 195 height 17
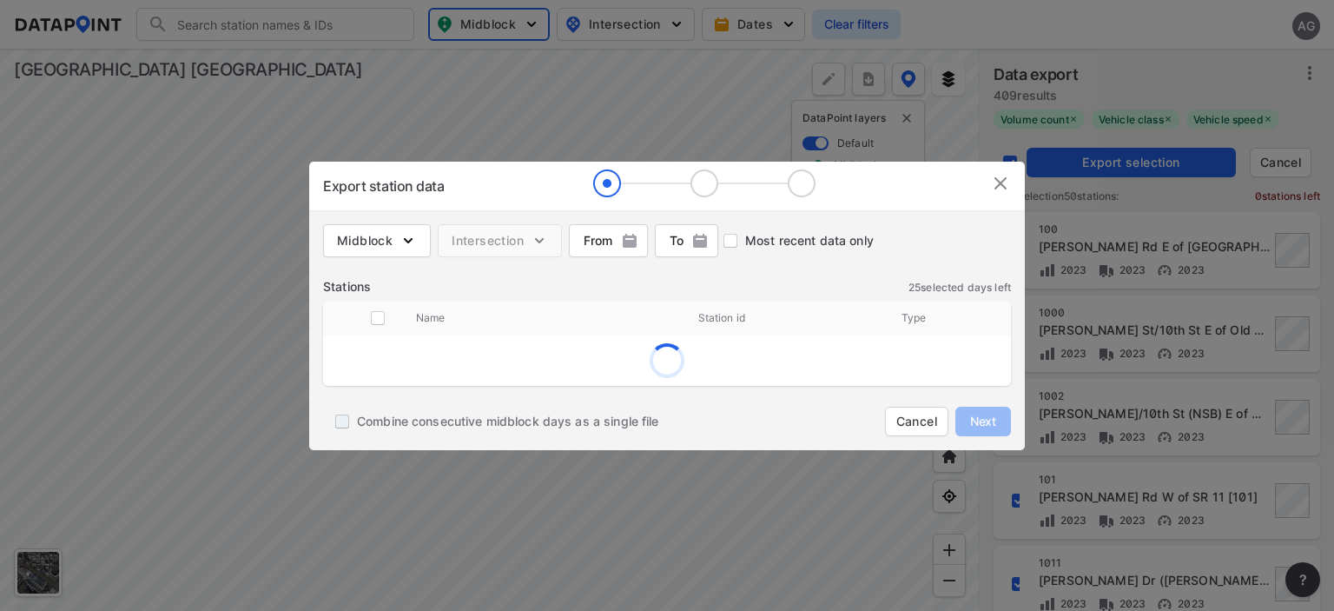
click at [344, 420] on input "Combine consecutive midblock days as a single file" at bounding box center [342, 422] width 30 height 30
checkbox input "true"
click at [401, 239] on img "button" at bounding box center [408, 240] width 17 height 17
click at [342, 281] on input "Volume count" at bounding box center [347, 278] width 38 height 21
checkbox input "true"
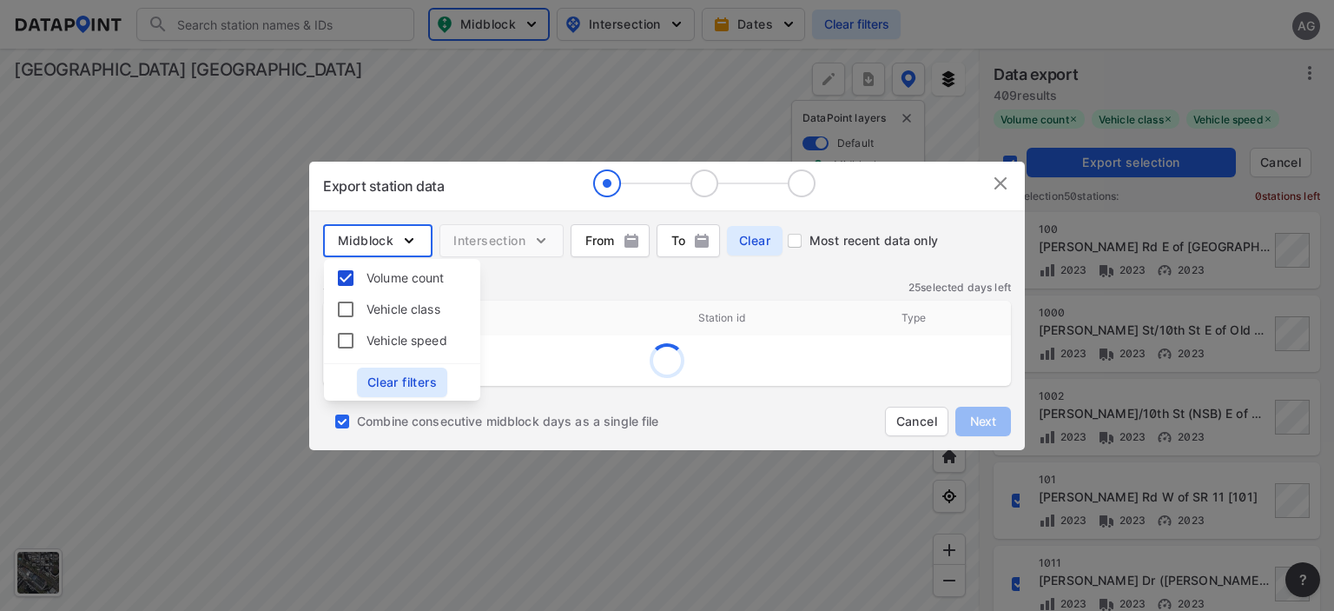
click at [642, 285] on div "Stations 25 selected days left" at bounding box center [667, 286] width 688 height 17
click at [999, 182] on img at bounding box center [1000, 183] width 21 height 21
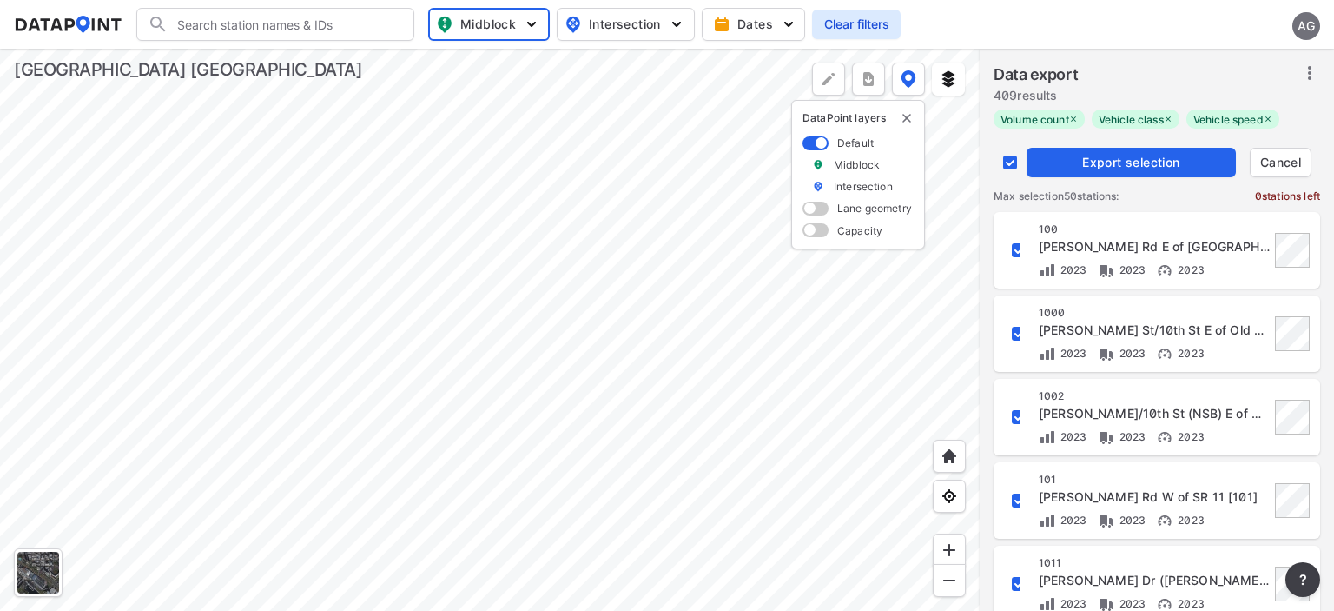
checkbox input "false"
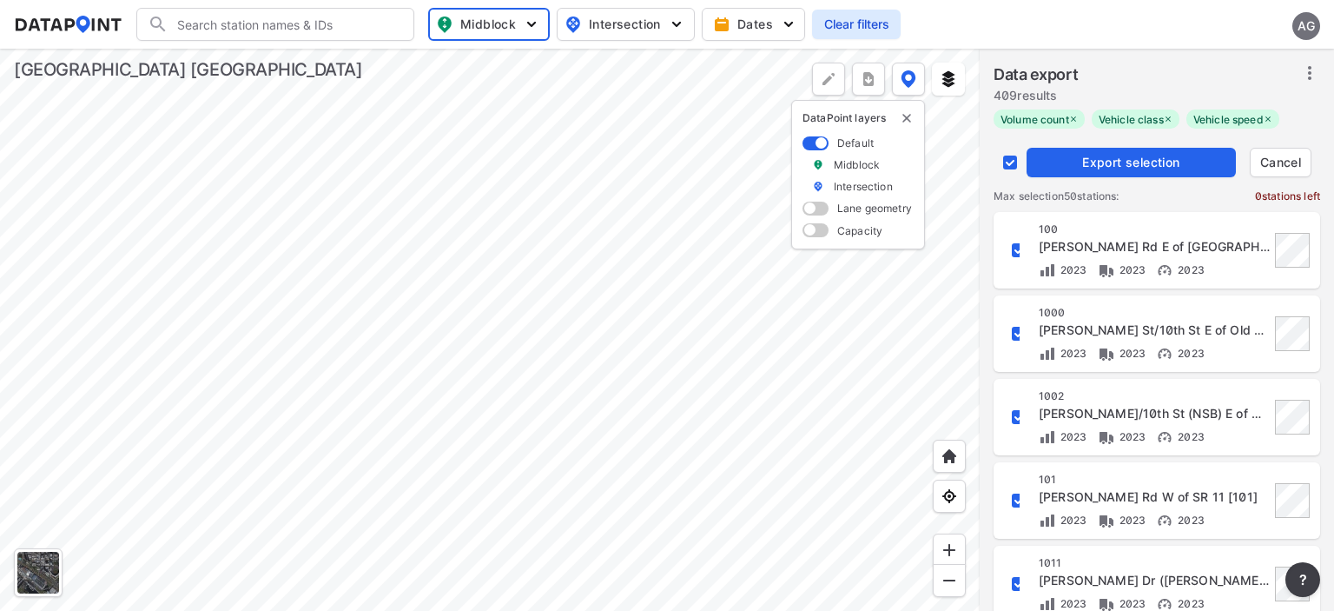
checkbox input "false"
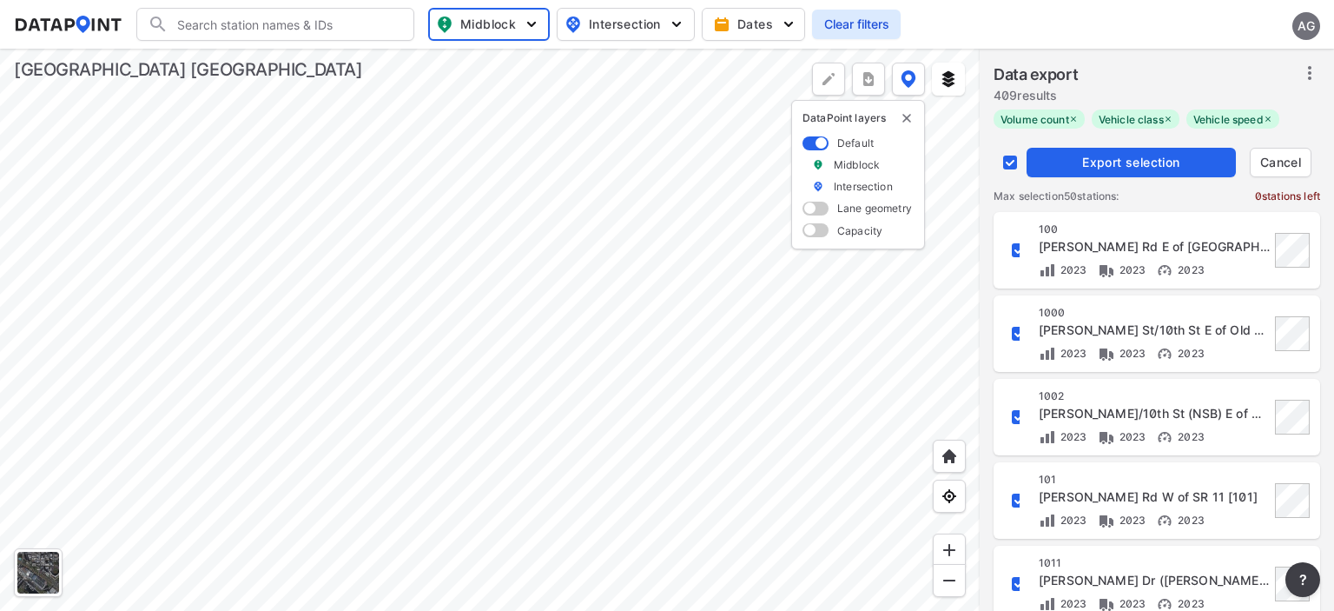
checkbox input "false"
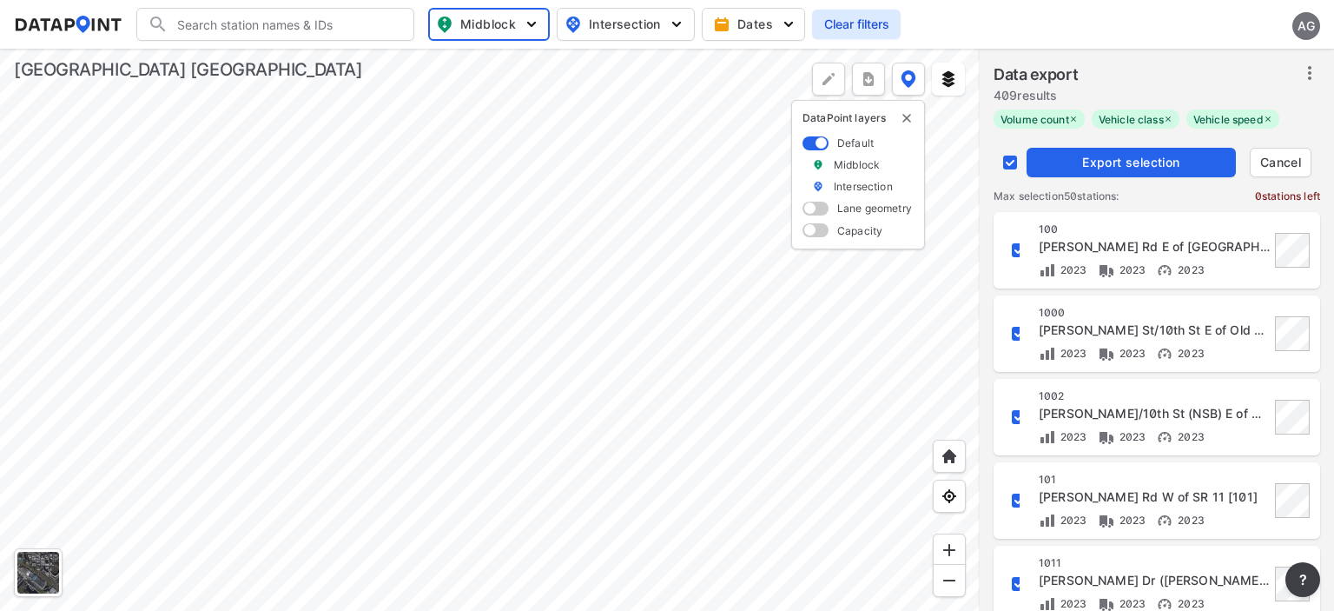
checkbox input "false"
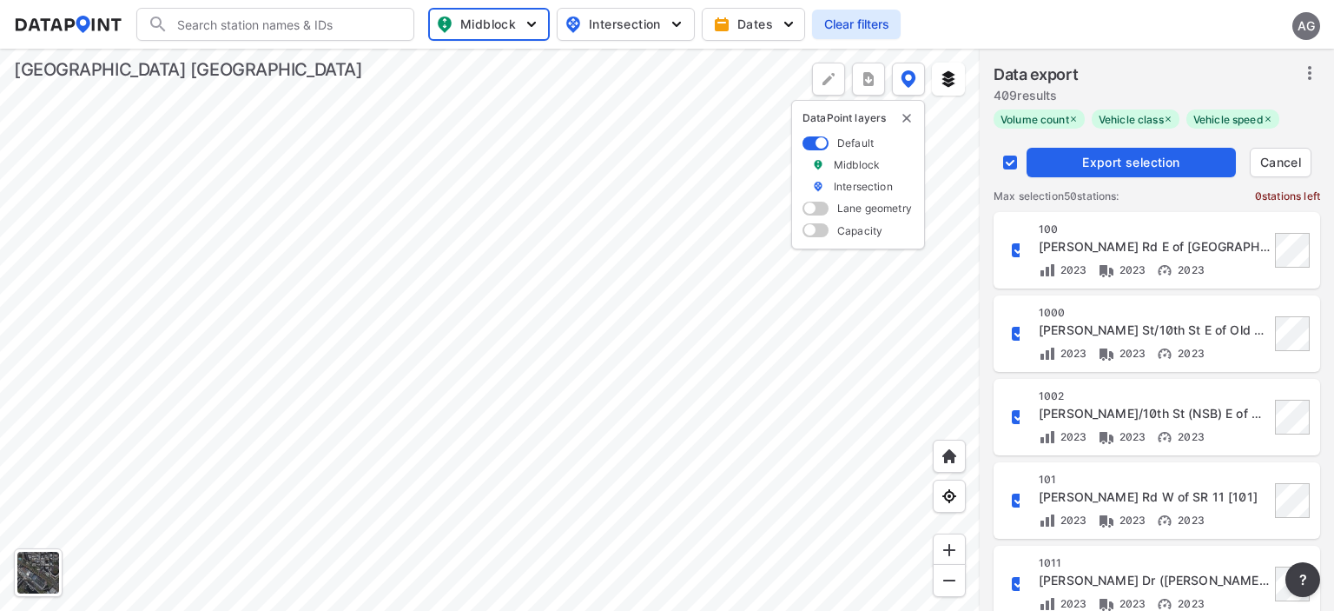
checkbox input "false"
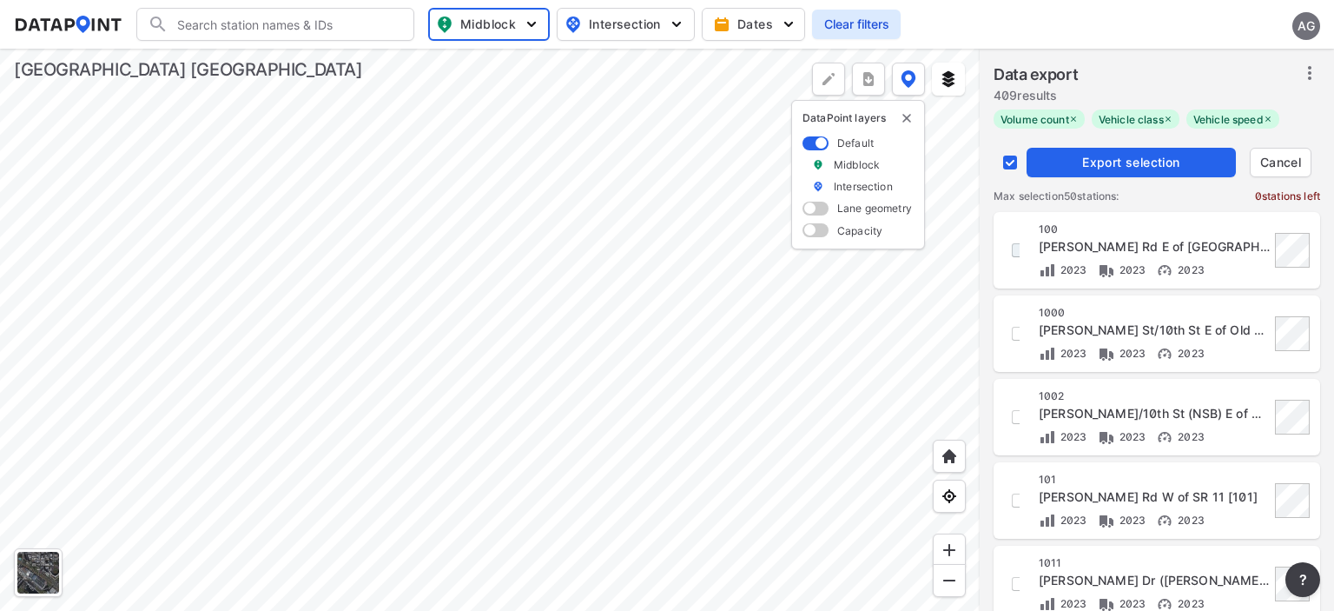
click at [1016, 251] on input "decorative checkbox" at bounding box center [1019, 250] width 30 height 30
checkbox input "true"
click at [1067, 166] on span "Export selection" at bounding box center [1131, 162] width 195 height 17
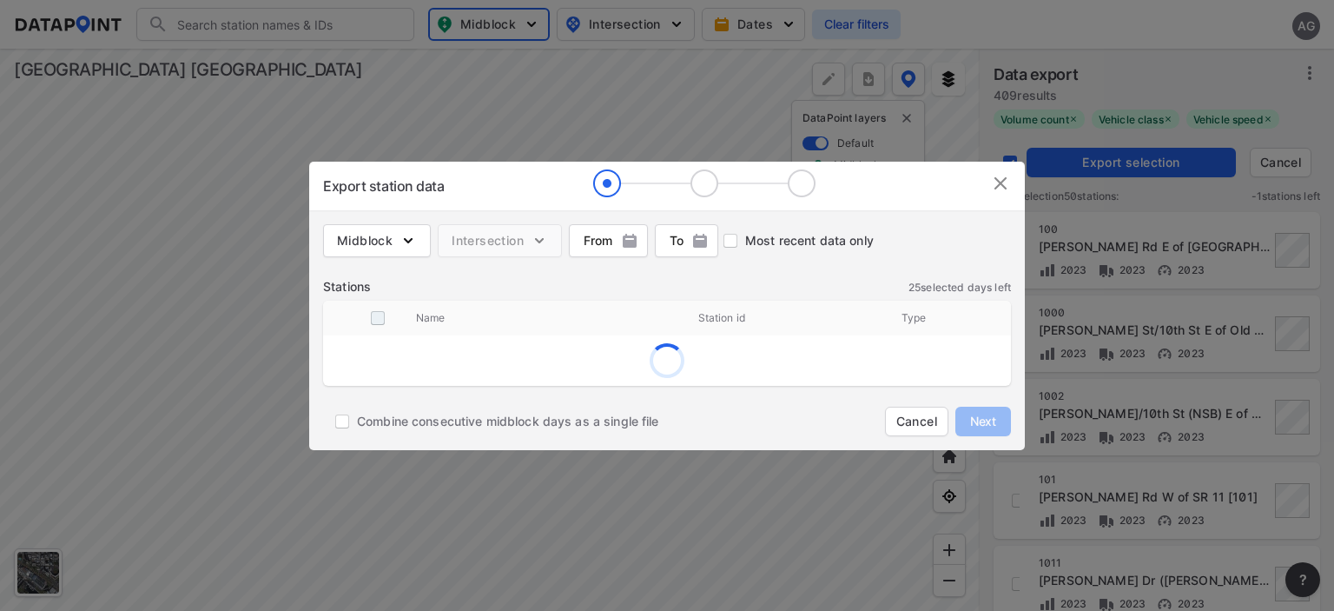
click at [379, 325] on input "decorative checkbox" at bounding box center [377, 317] width 33 height 33
checkbox input "true"
click at [384, 242] on span "Midblock" at bounding box center [377, 240] width 80 height 17
click at [355, 277] on input "Volume count" at bounding box center [347, 278] width 38 height 21
checkbox input "true"
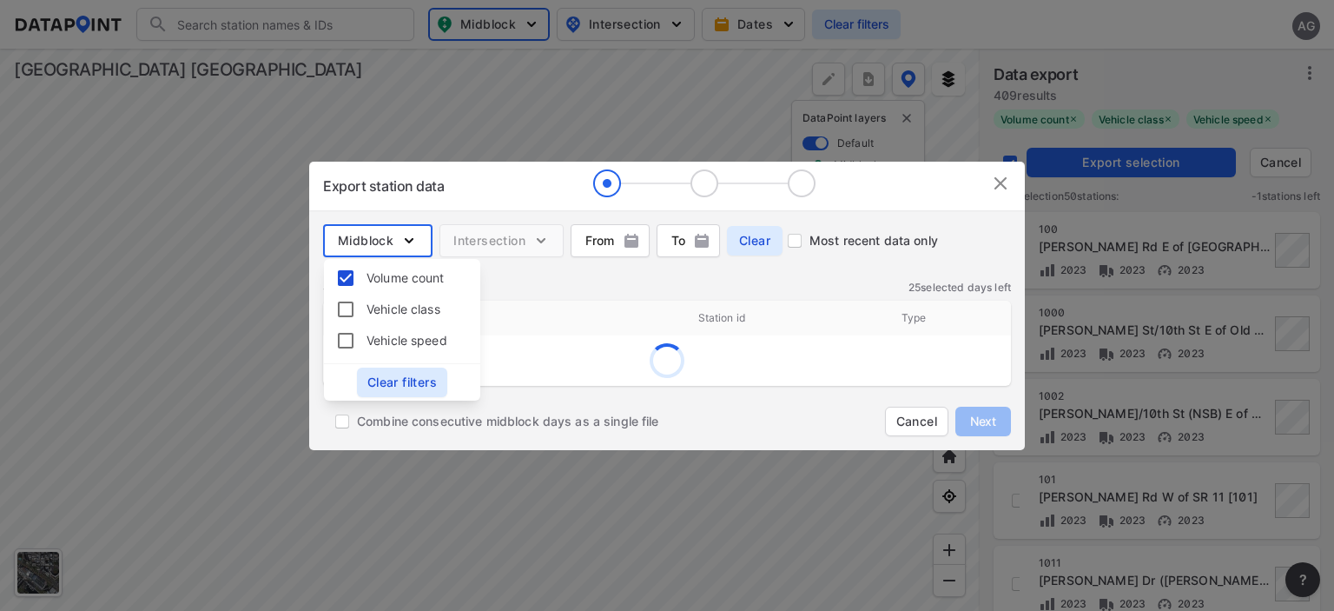
click at [632, 293] on div "Stations 25 selected days left" at bounding box center [667, 286] width 688 height 17
click at [999, 177] on img at bounding box center [1000, 183] width 21 height 21
